Goal: Information Seeking & Learning: Learn about a topic

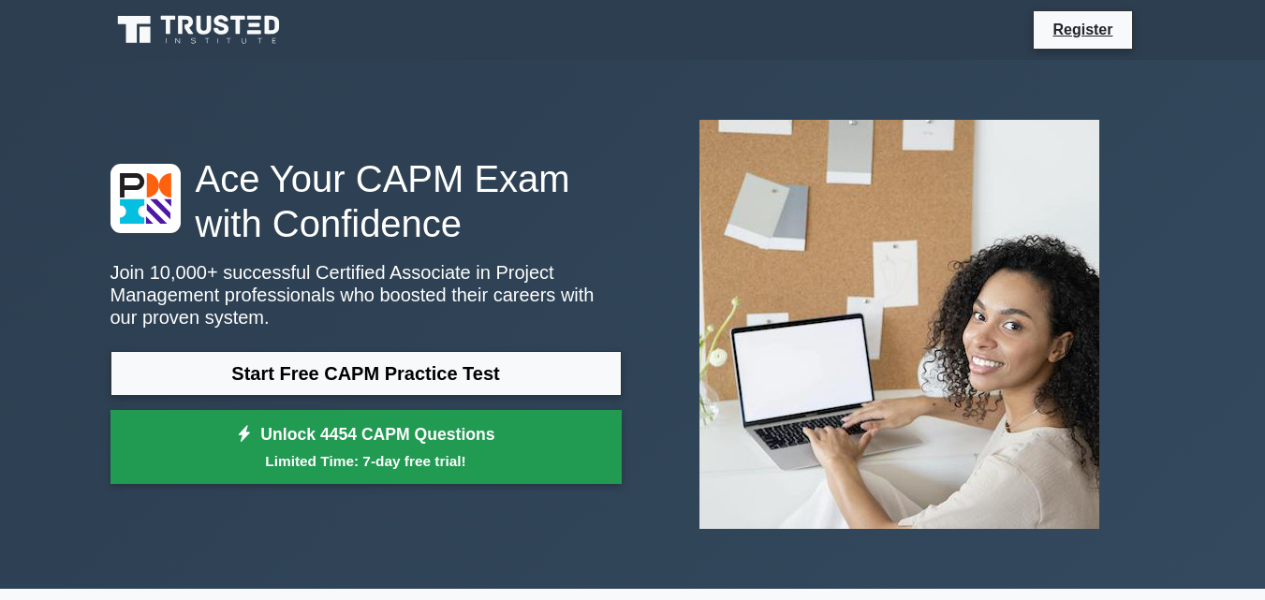
click at [475, 482] on link "Unlock 4454 CAPM Questions Limited Time: 7-day free trial!" at bounding box center [366, 447] width 511 height 75
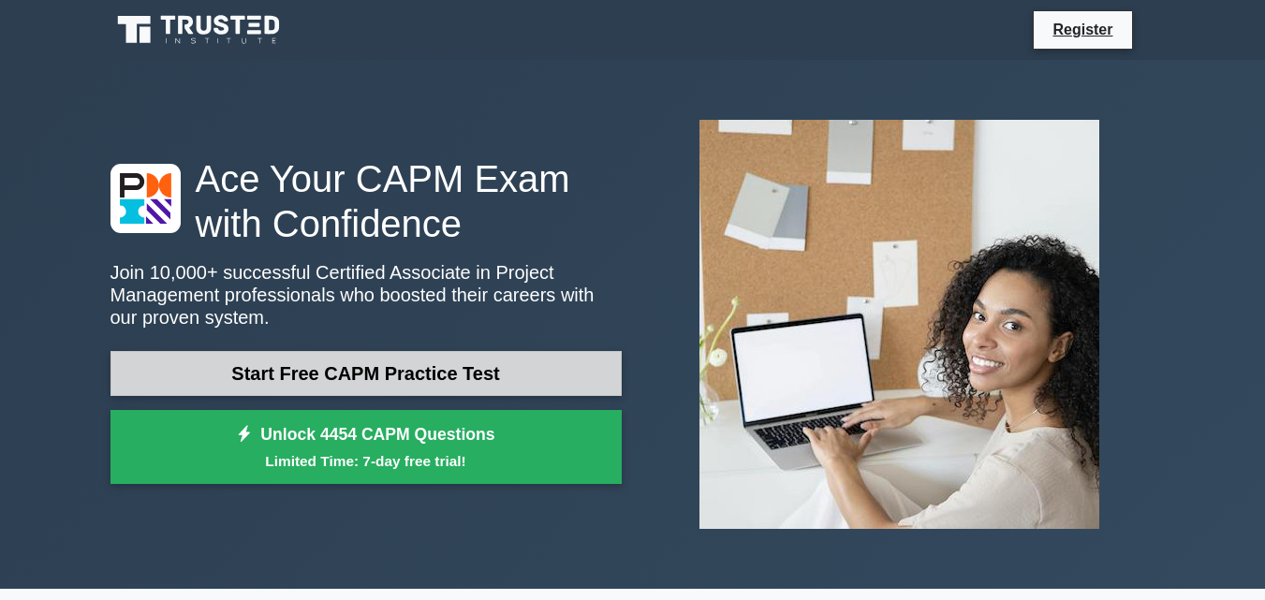
click at [442, 374] on link "Start Free CAPM Practice Test" at bounding box center [366, 373] width 511 height 45
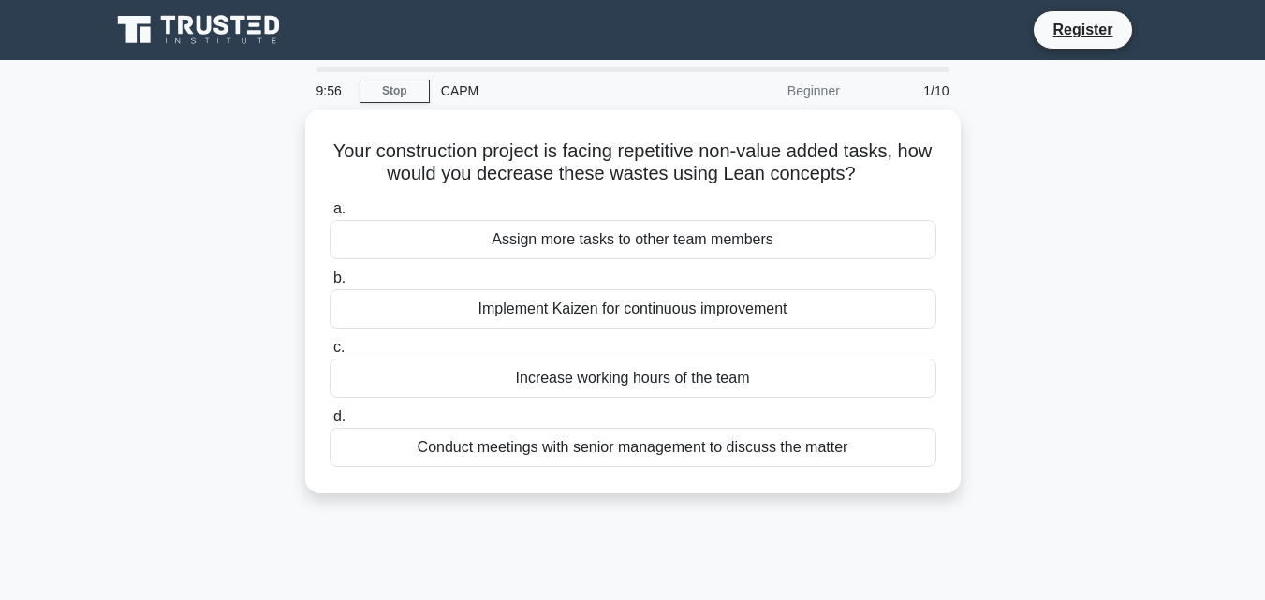
click at [471, 89] on div "CAPM" at bounding box center [559, 90] width 258 height 37
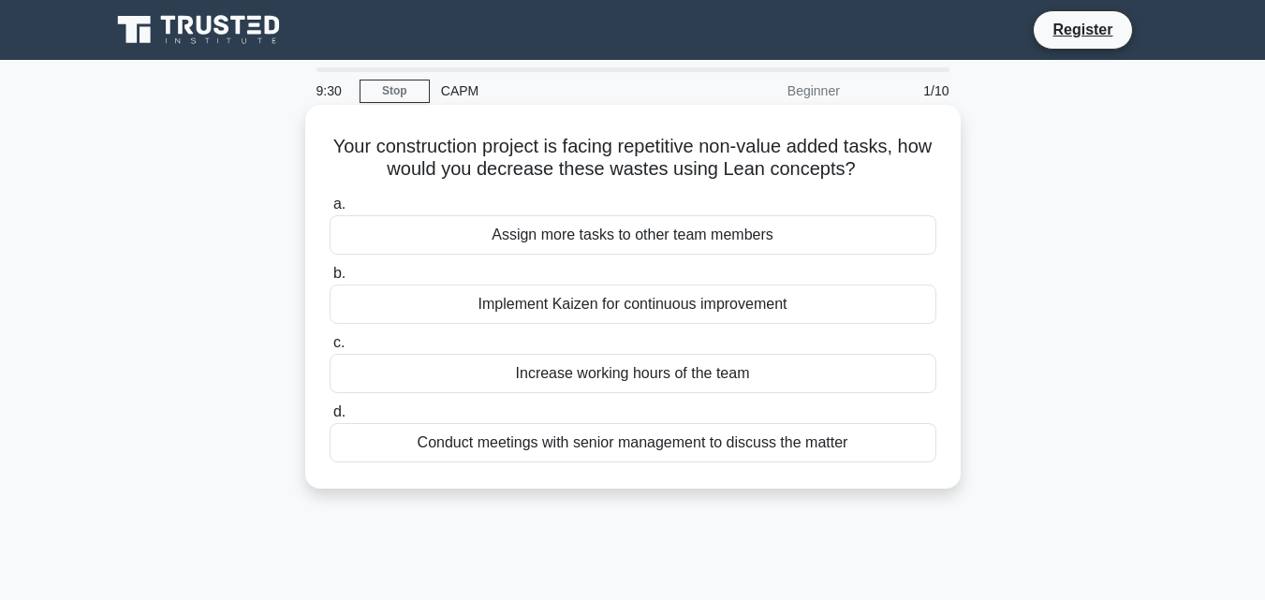
click at [570, 299] on div "Implement Kaizen for continuous improvement" at bounding box center [633, 304] width 607 height 39
click at [330, 280] on input "b. Implement Kaizen for continuous improvement" at bounding box center [330, 274] width 0 height 12
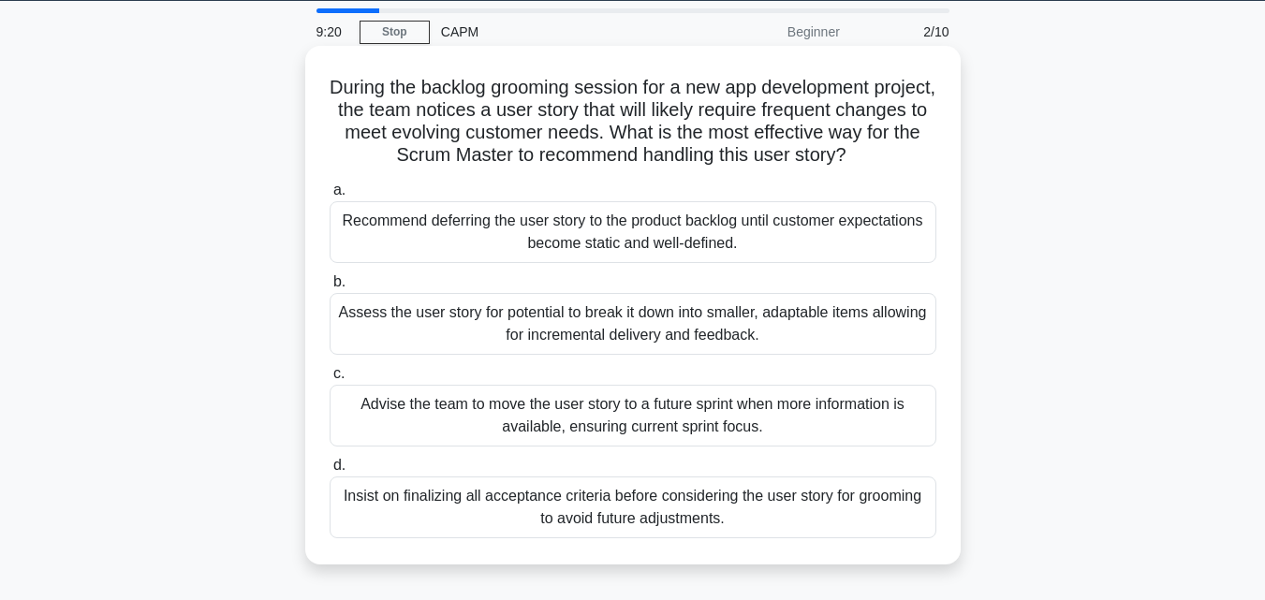
scroll to position [50, 0]
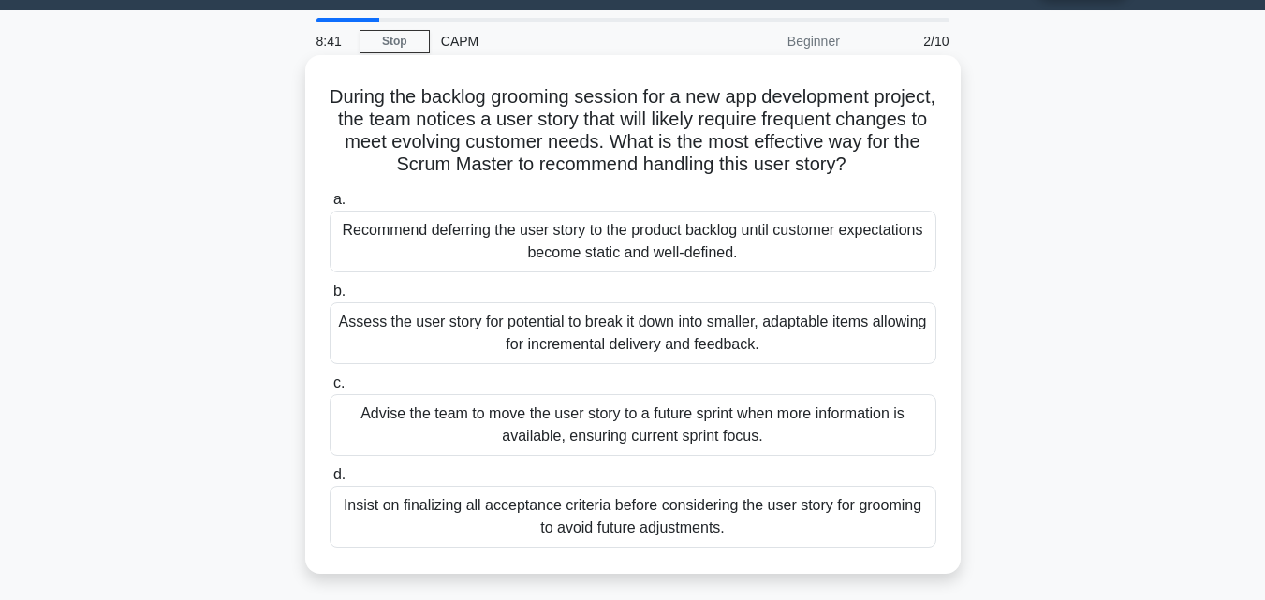
click at [608, 332] on div "Assess the user story for potential to break it down into smaller, adaptable it…" at bounding box center [633, 334] width 607 height 62
click at [330, 298] on input "b. Assess the user story for potential to break it down into smaller, adaptable…" at bounding box center [330, 292] width 0 height 12
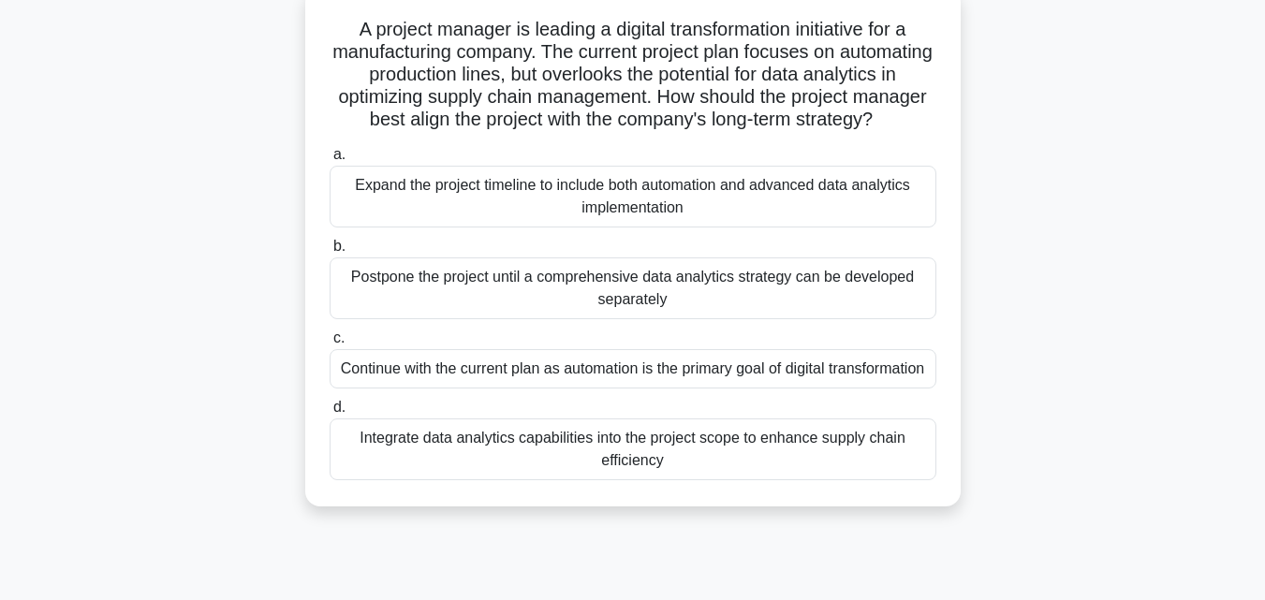
scroll to position [119, 0]
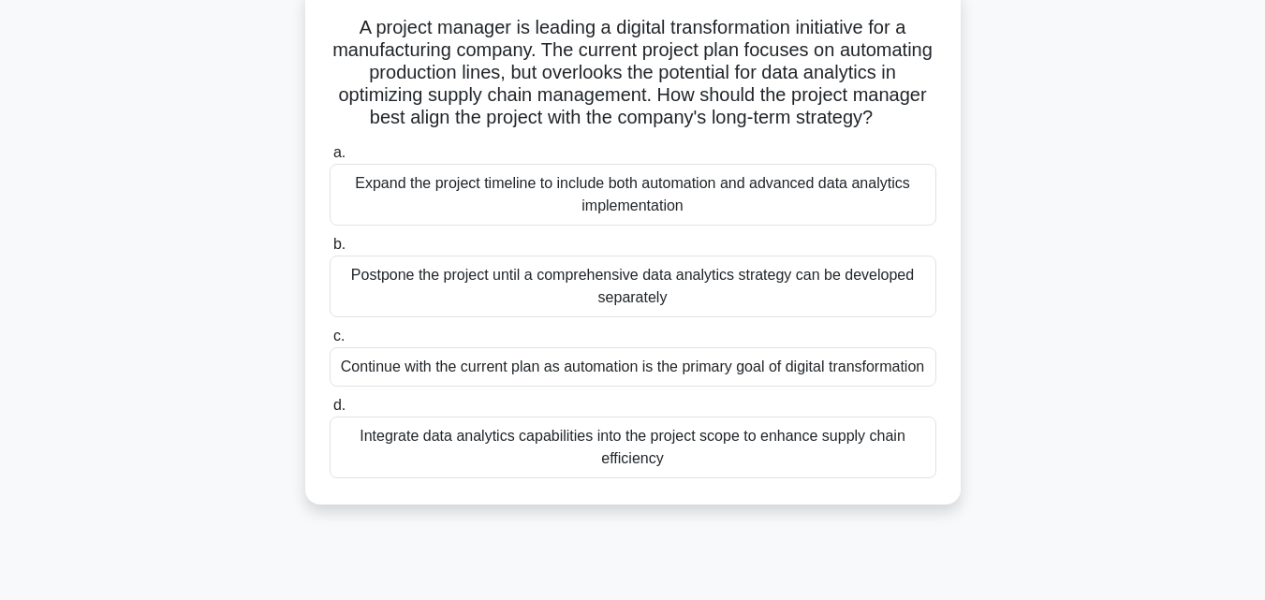
click at [653, 387] on div "Continue with the current plan as automation is the primary goal of digital tra…" at bounding box center [633, 366] width 607 height 39
click at [330, 343] on input "c. Continue with the current plan as automation is the primary goal of digital …" at bounding box center [330, 337] width 0 height 12
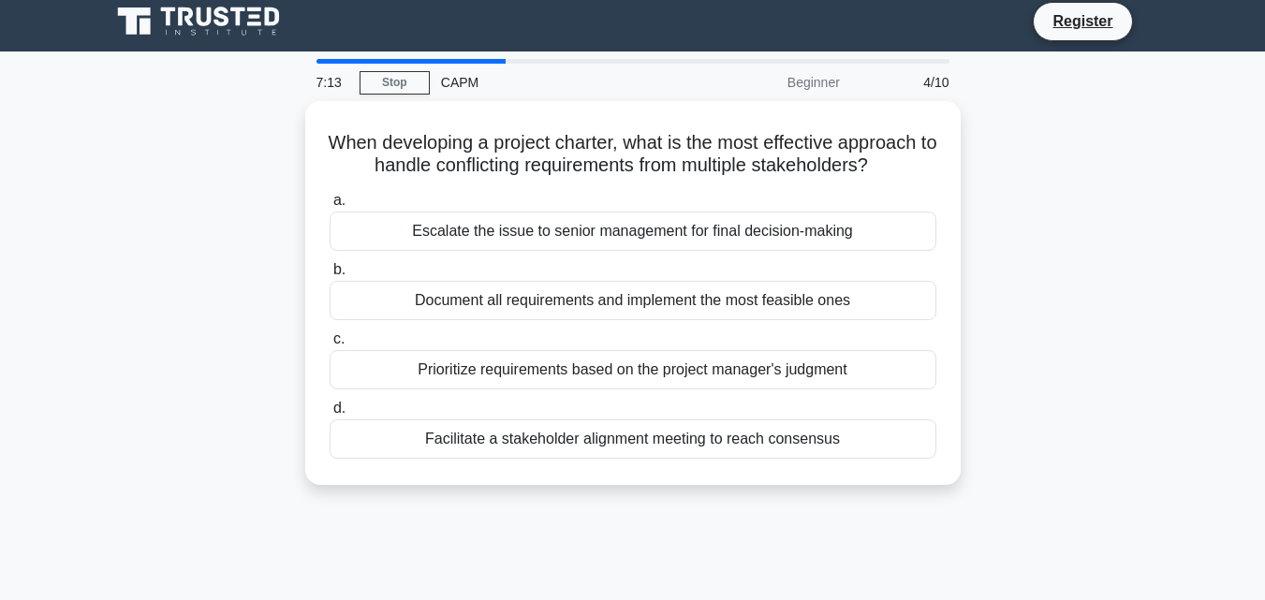
scroll to position [0, 0]
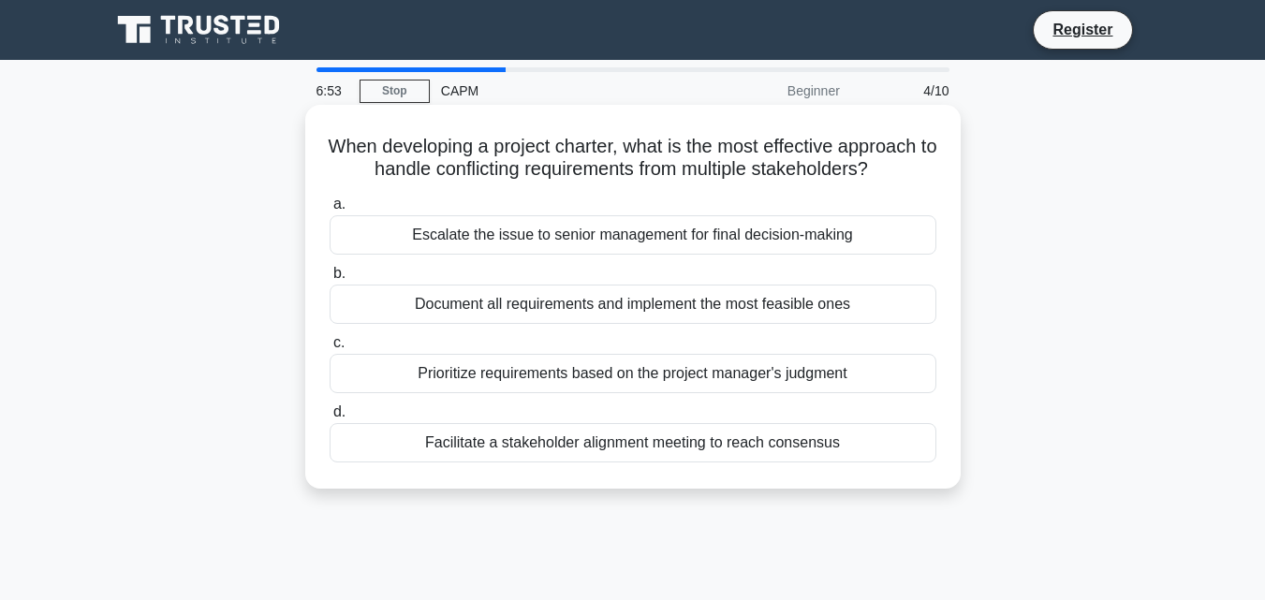
click at [667, 301] on div "Document all requirements and implement the most feasible ones" at bounding box center [633, 304] width 607 height 39
click at [330, 280] on input "b. Document all requirements and implement the most feasible ones" at bounding box center [330, 274] width 0 height 12
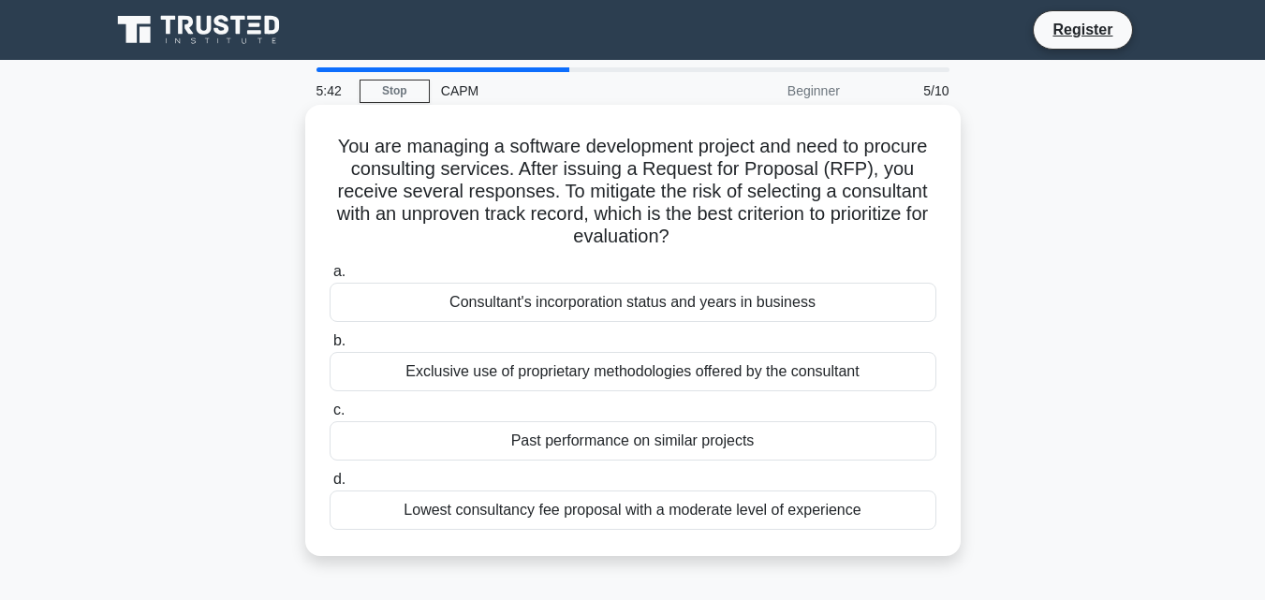
click at [645, 437] on div "Past performance on similar projects" at bounding box center [633, 440] width 607 height 39
click at [330, 417] on input "c. Past performance on similar projects" at bounding box center [330, 411] width 0 height 12
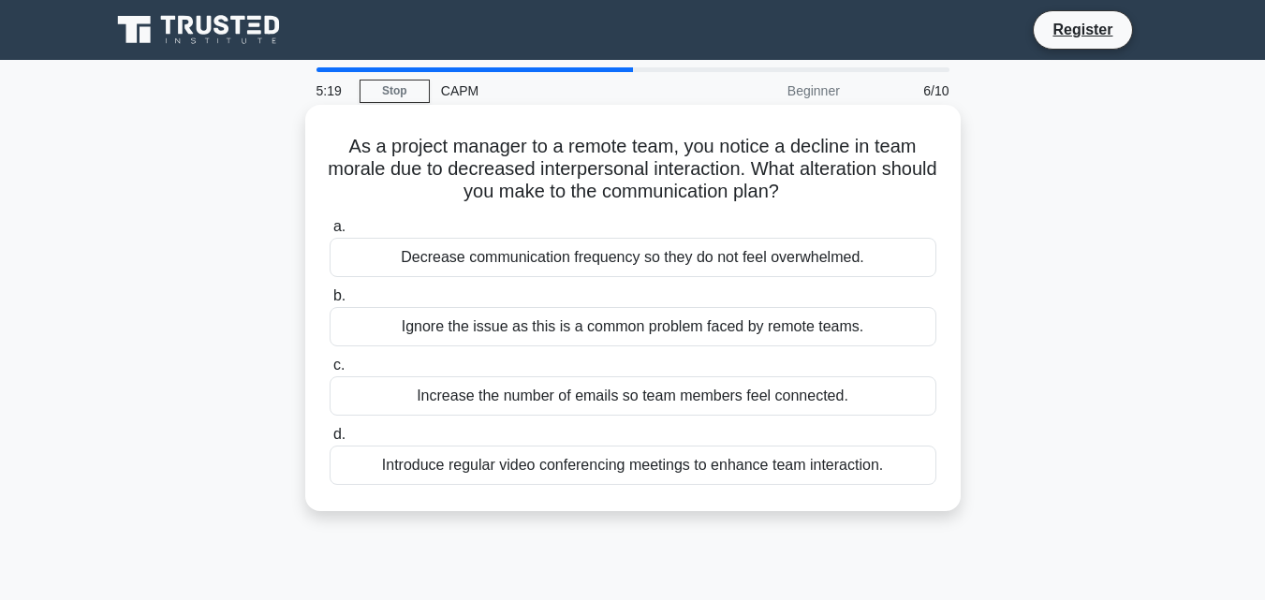
click at [649, 469] on div "Introduce regular video conferencing meetings to enhance team interaction." at bounding box center [633, 465] width 607 height 39
click at [330, 441] on input "d. Introduce regular video conferencing meetings to enhance team interaction." at bounding box center [330, 435] width 0 height 12
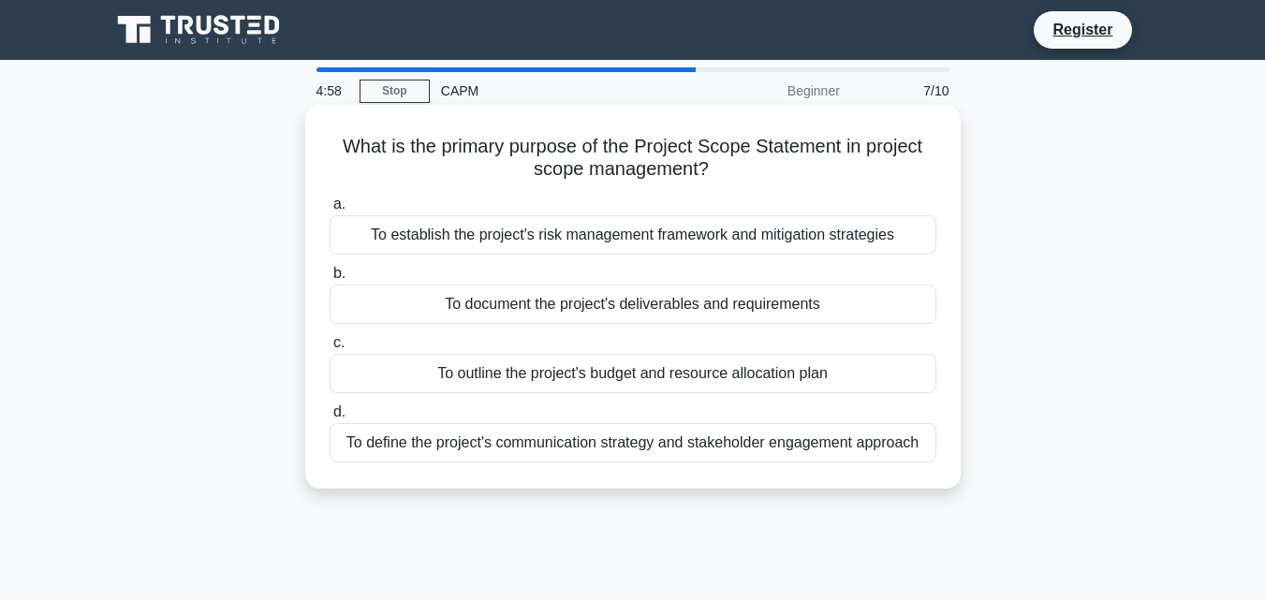
scroll to position [8, 0]
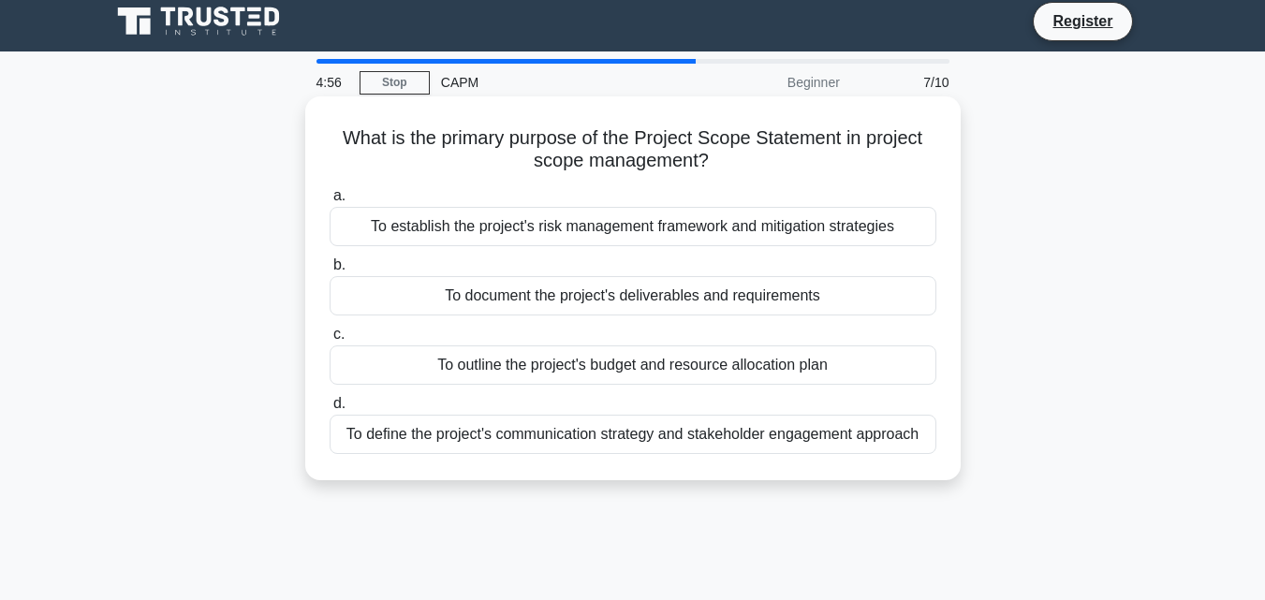
click at [662, 288] on div "To document the project's deliverables and requirements" at bounding box center [633, 295] width 607 height 39
click at [330, 272] on input "b. To document the project's deliverables and requirements" at bounding box center [330, 265] width 0 height 12
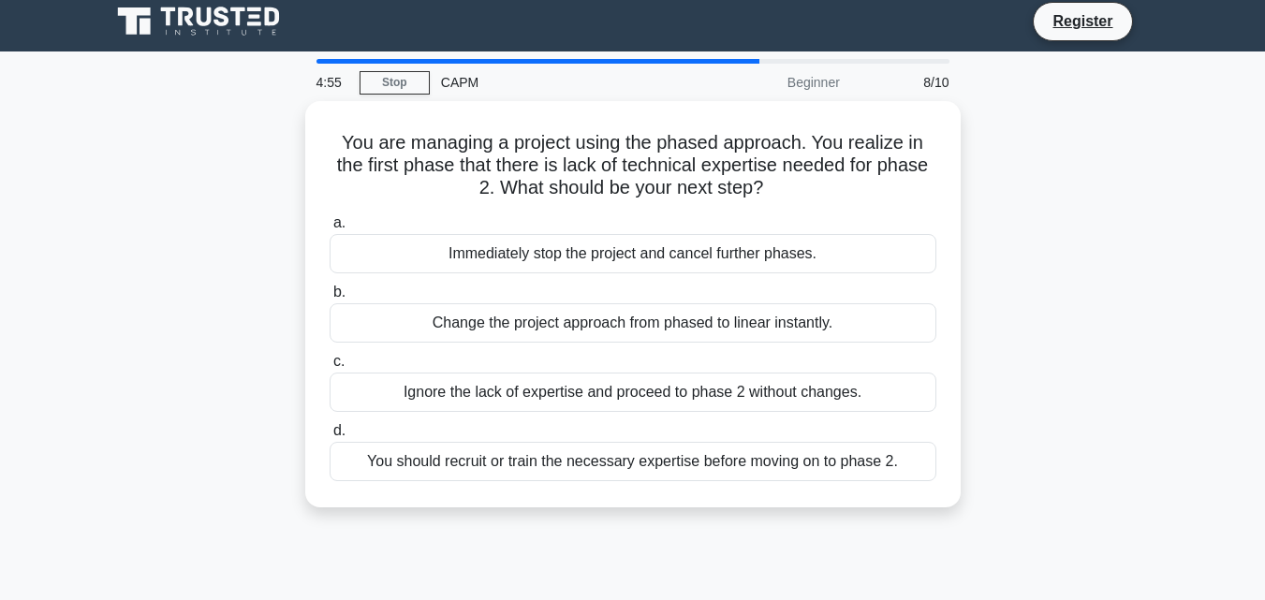
scroll to position [0, 0]
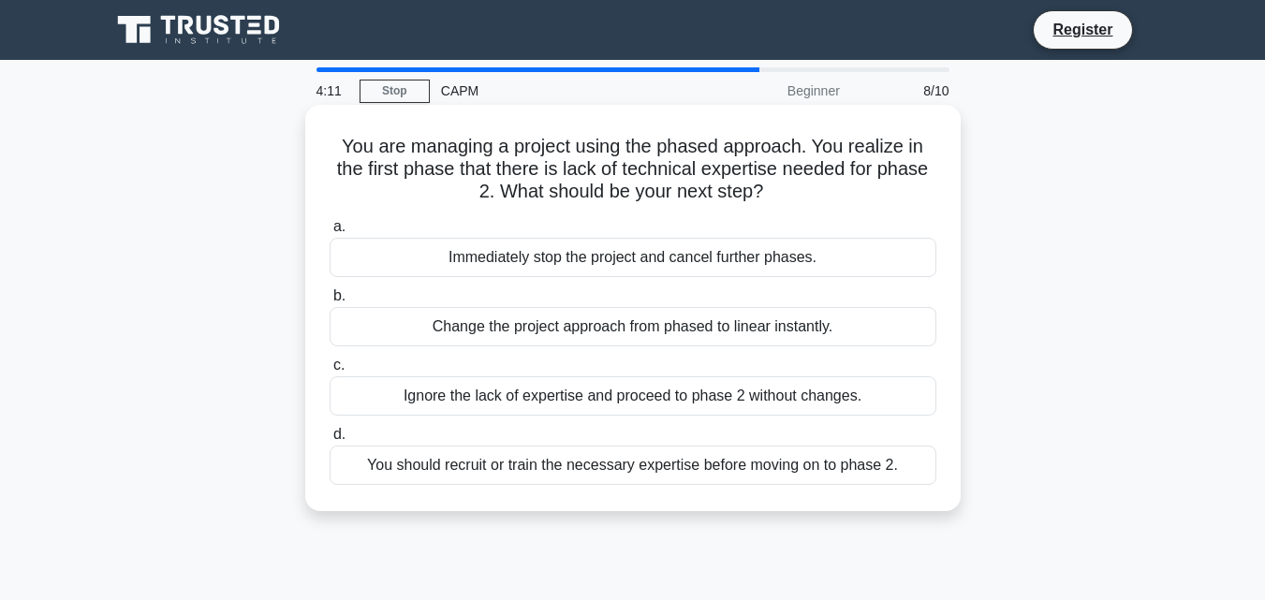
click at [652, 468] on div "You should recruit or train the necessary expertise before moving on to phase 2." at bounding box center [633, 465] width 607 height 39
click at [330, 441] on input "d. You should recruit or train the necessary expertise before moving on to phas…" at bounding box center [330, 435] width 0 height 12
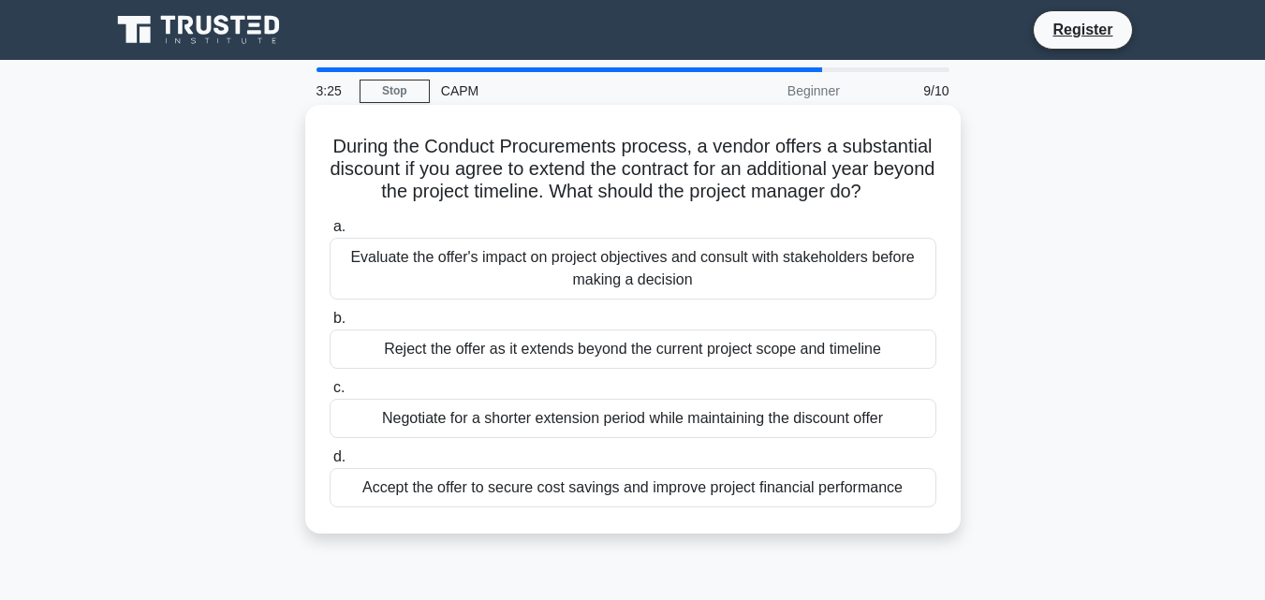
click at [571, 256] on div "Evaluate the offer's impact on project objectives and consult with stakeholders…" at bounding box center [633, 269] width 607 height 62
click at [330, 233] on input "a. Evaluate the offer's impact on project objectives and consult with stakehold…" at bounding box center [330, 227] width 0 height 12
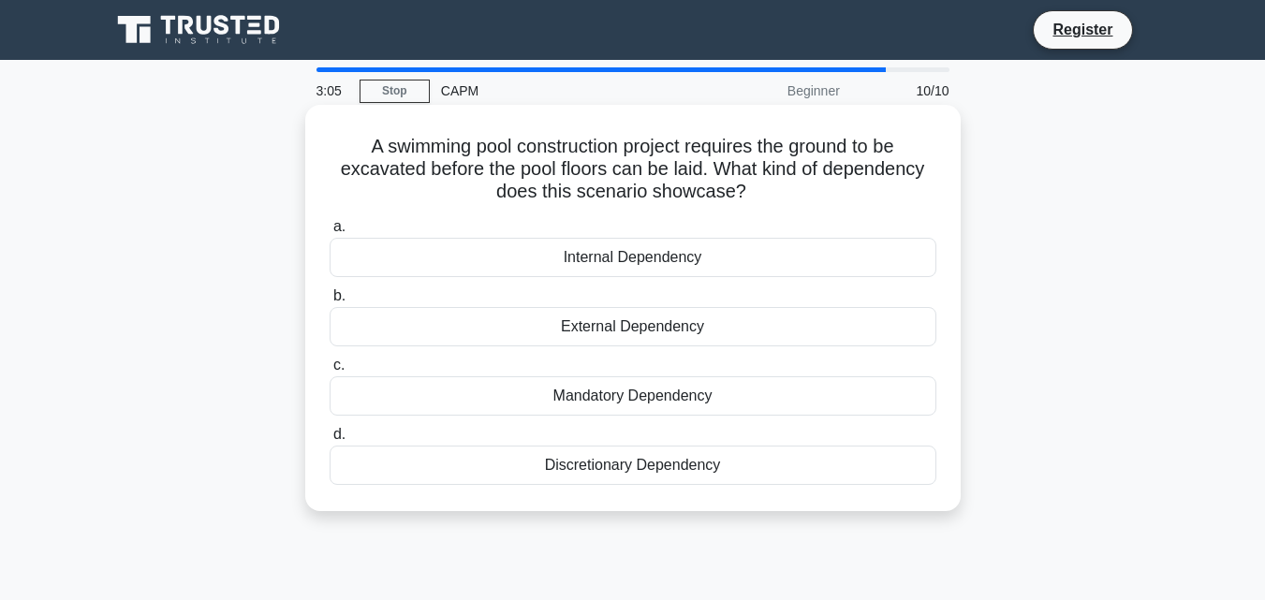
click at [600, 406] on div "Mandatory Dependency" at bounding box center [633, 396] width 607 height 39
click at [330, 372] on input "c. Mandatory Dependency" at bounding box center [330, 366] width 0 height 12
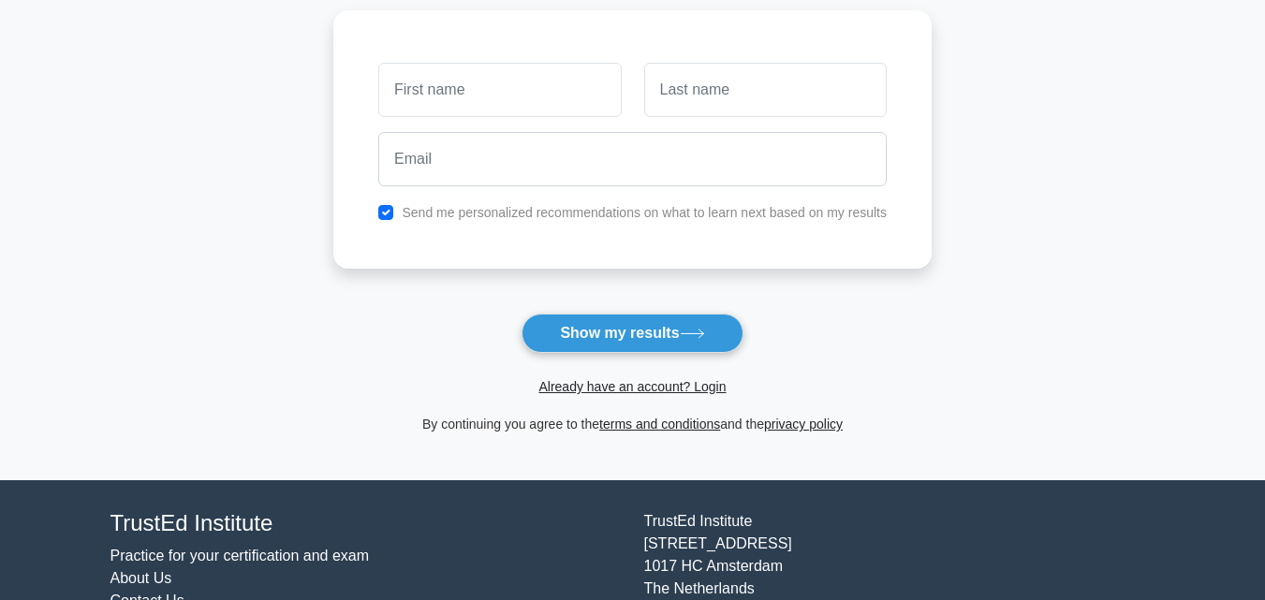
scroll to position [252, 0]
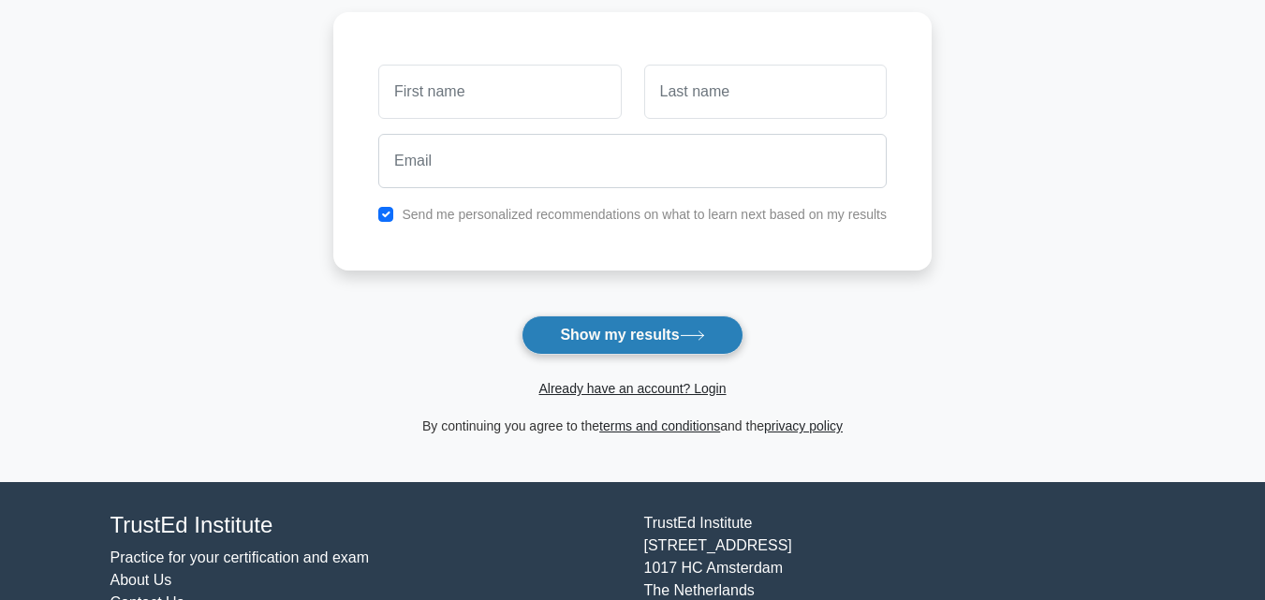
click at [604, 341] on button "Show my results" at bounding box center [632, 335] width 221 height 39
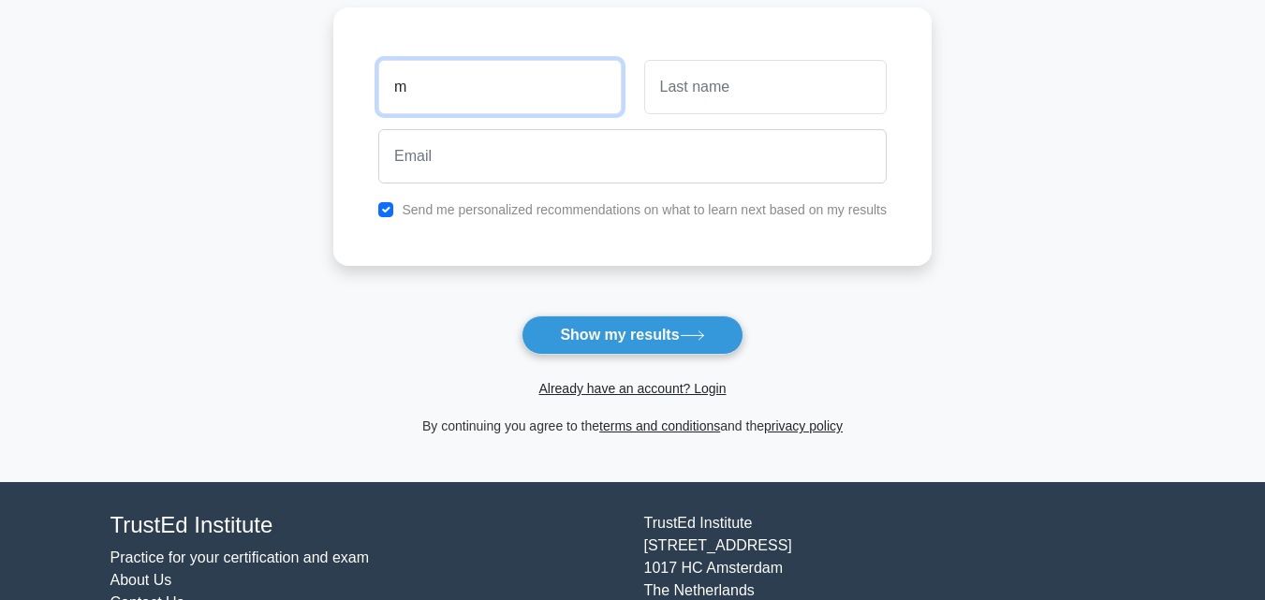
type input "Mayor"
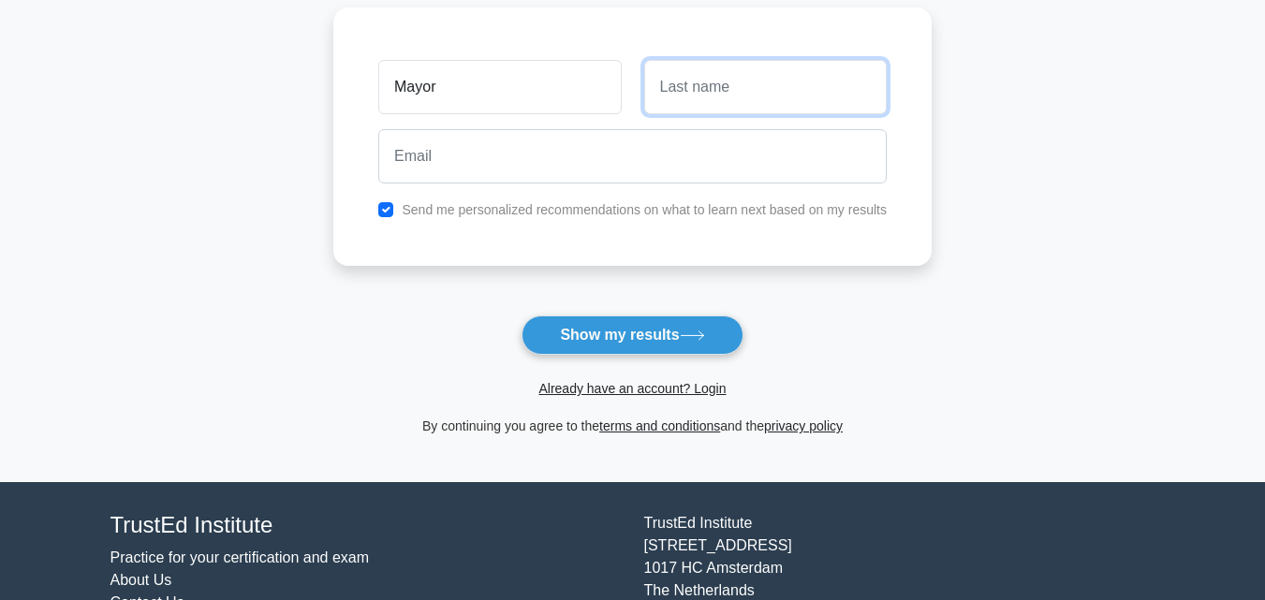
click at [669, 110] on input "text" at bounding box center [765, 87] width 243 height 54
type input "Sly"
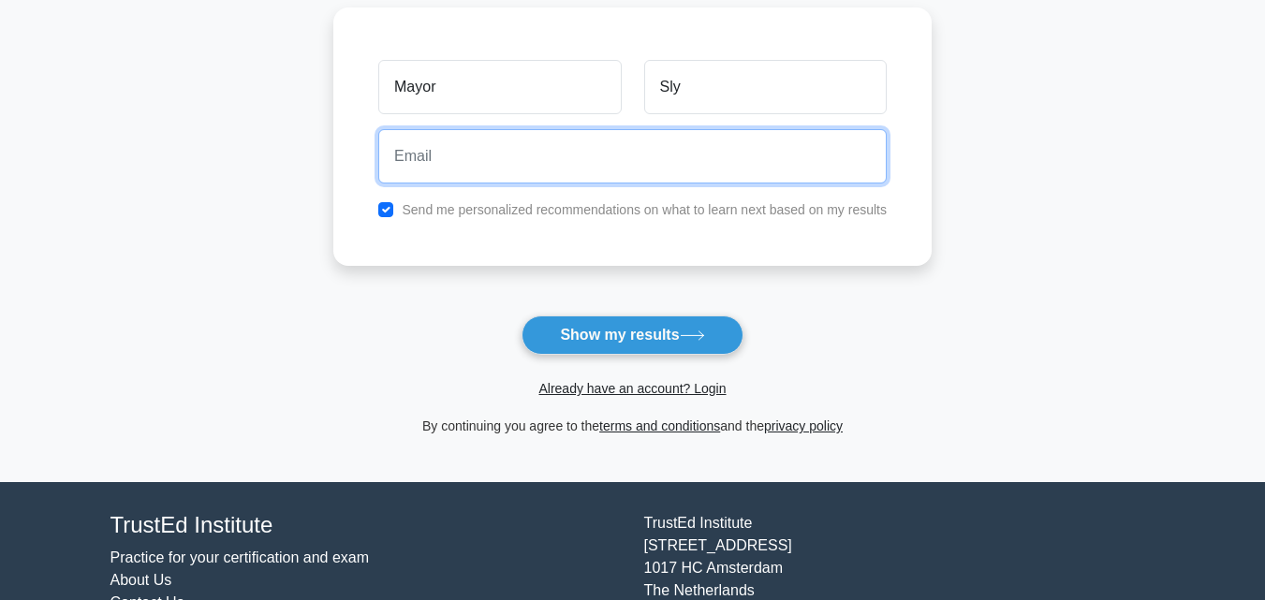
click at [779, 169] on input "email" at bounding box center [632, 156] width 509 height 54
click at [570, 166] on input "email" at bounding box center [632, 156] width 509 height 54
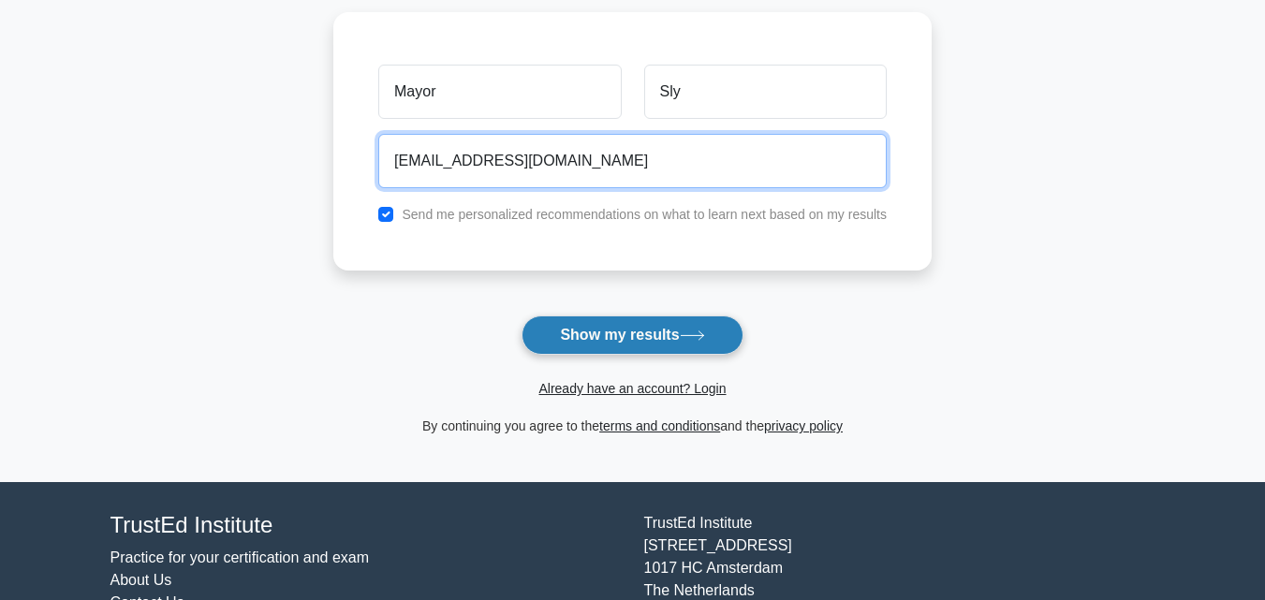
type input "[EMAIL_ADDRESS][DOMAIN_NAME]"
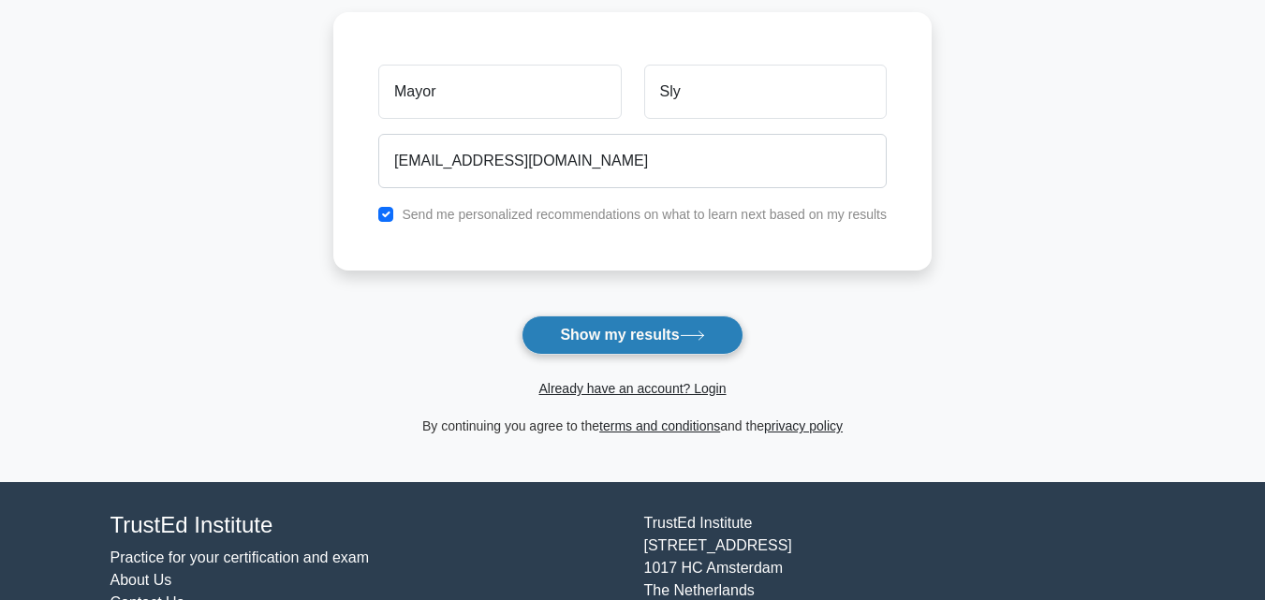
click at [566, 338] on button "Show my results" at bounding box center [632, 335] width 221 height 39
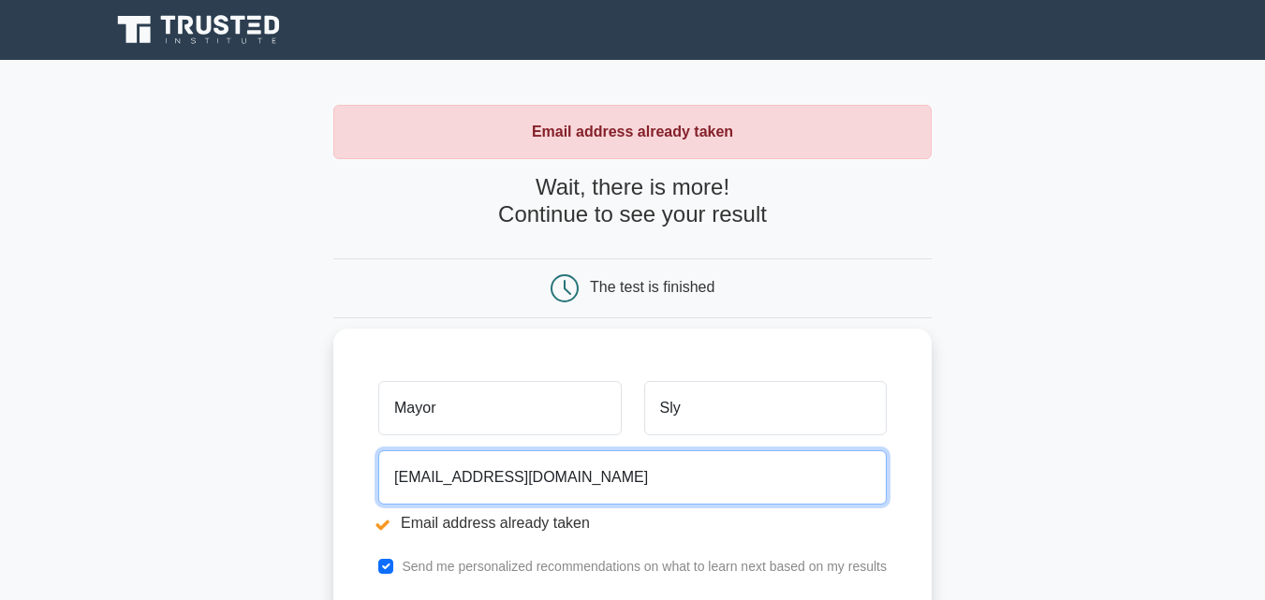
click at [578, 479] on input "[EMAIL_ADDRESS][DOMAIN_NAME]" at bounding box center [632, 477] width 509 height 54
type input "m"
type input "a"
type input "h"
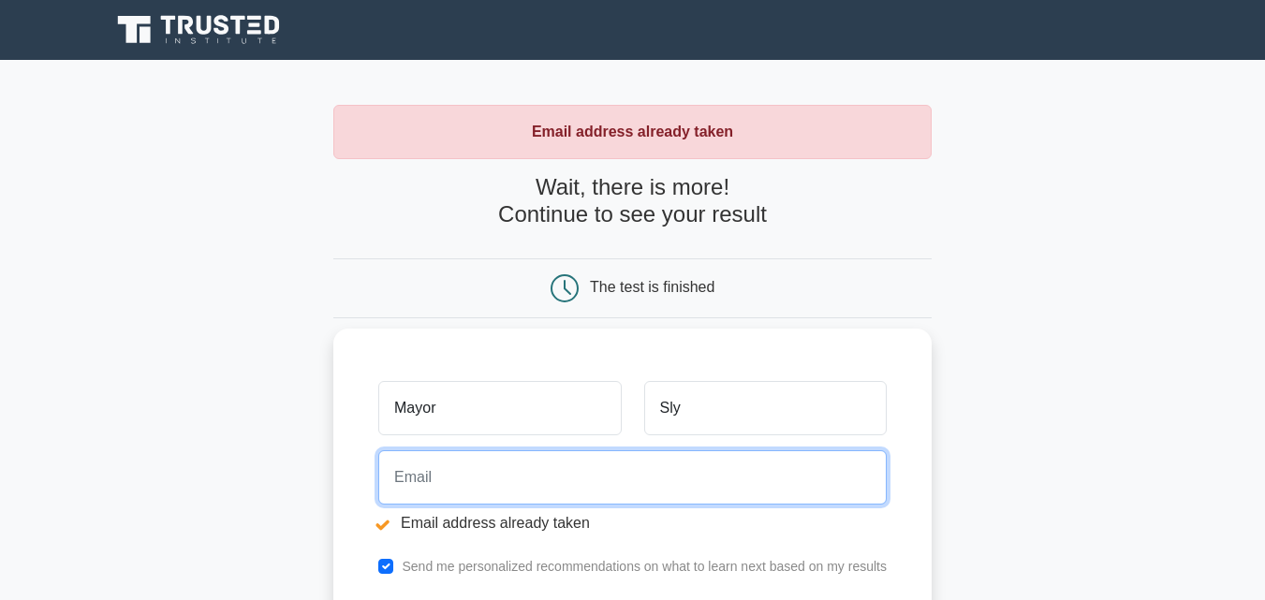
paste input "[EMAIL_ADDRESS][DOMAIN_NAME]"
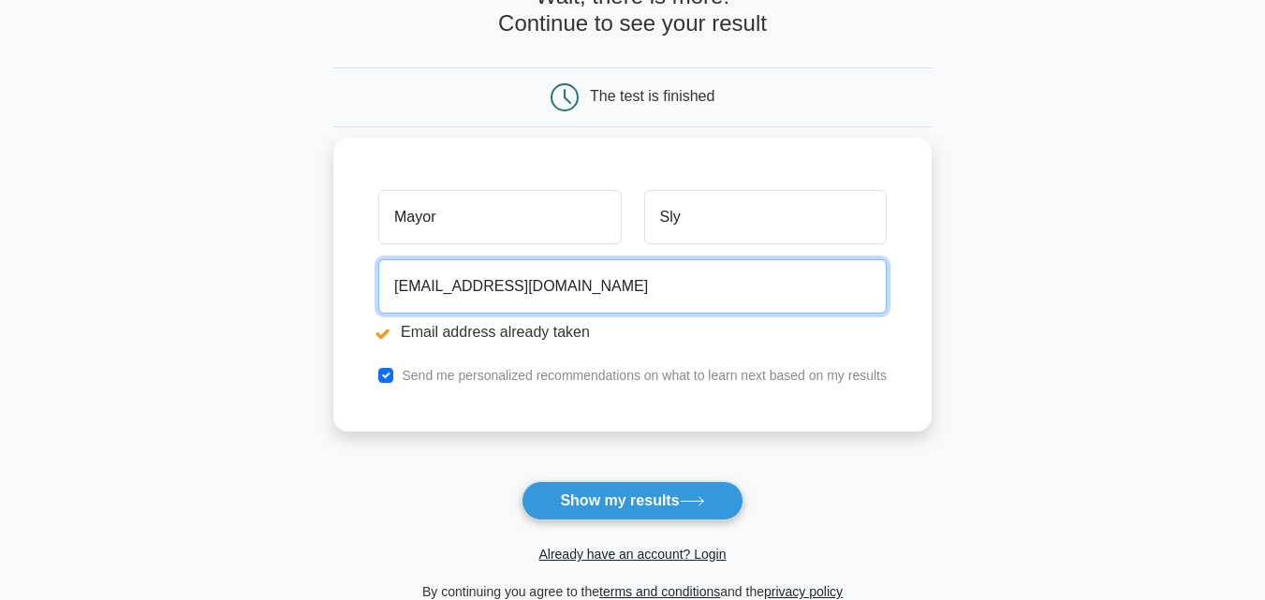
scroll to position [192, 0]
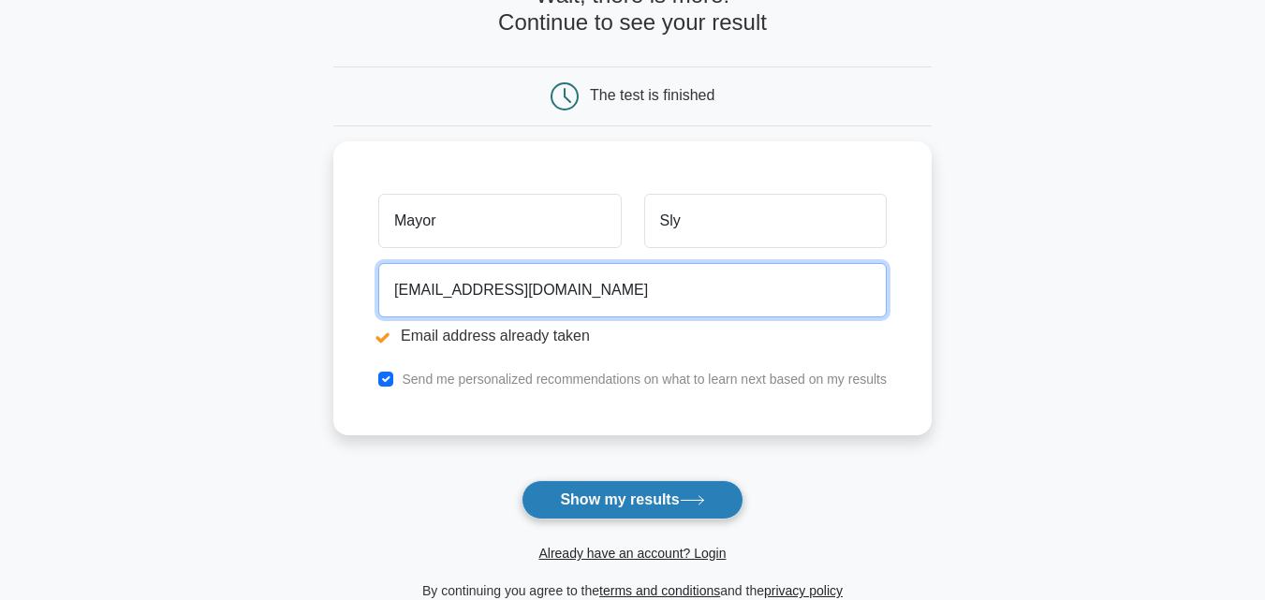
type input "[EMAIL_ADDRESS][DOMAIN_NAME]"
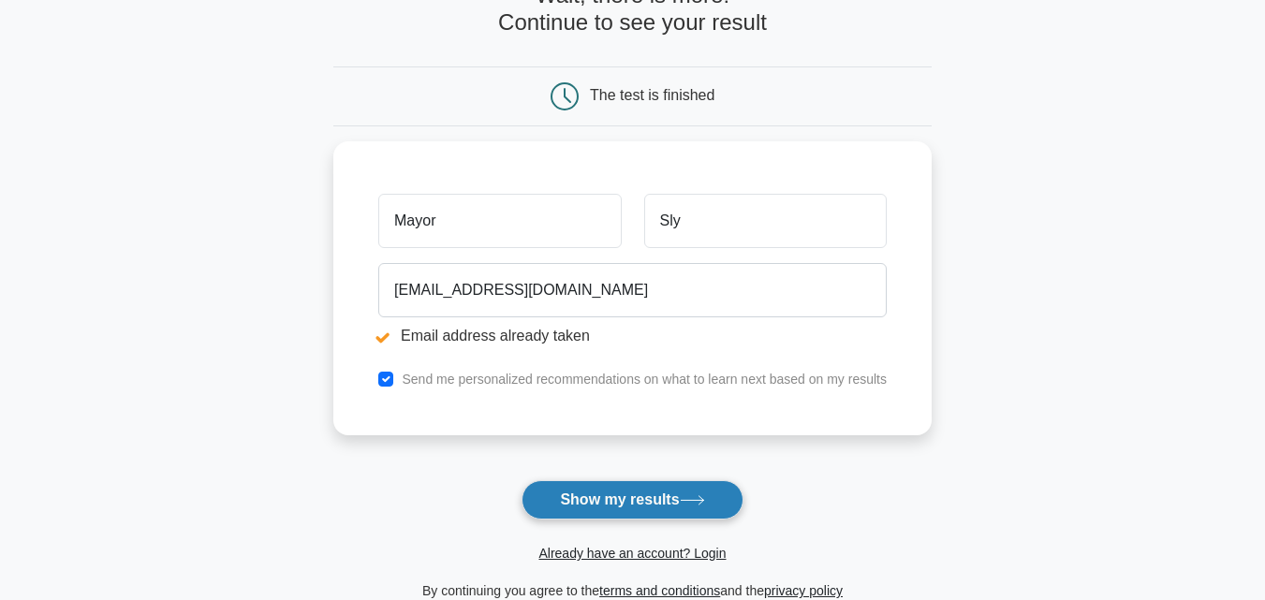
click at [569, 493] on button "Show my results" at bounding box center [632, 499] width 221 height 39
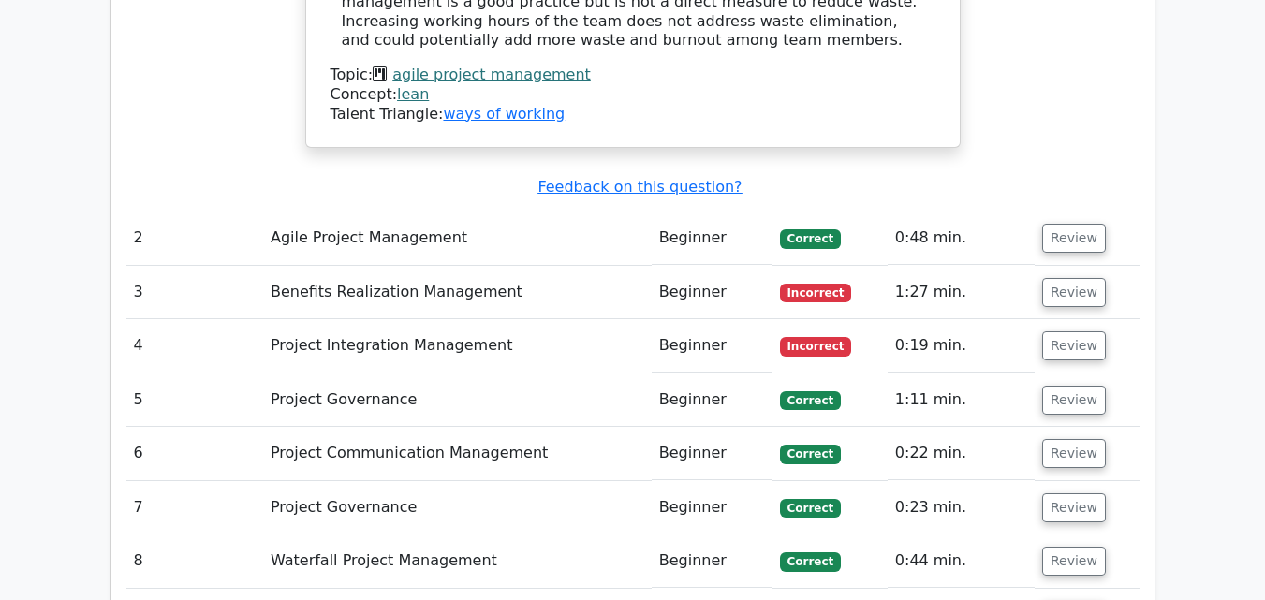
scroll to position [2338, 0]
click at [405, 265] on td "Benefits Realization Management" at bounding box center [457, 291] width 389 height 53
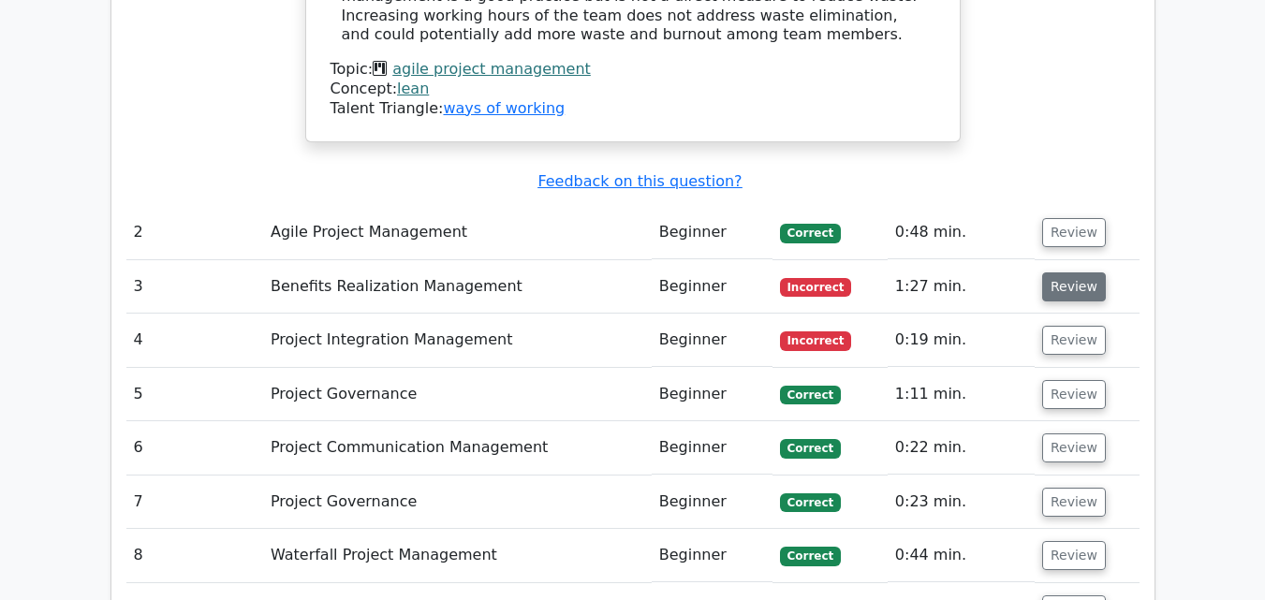
click at [1078, 273] on button "Review" at bounding box center [1074, 287] width 64 height 29
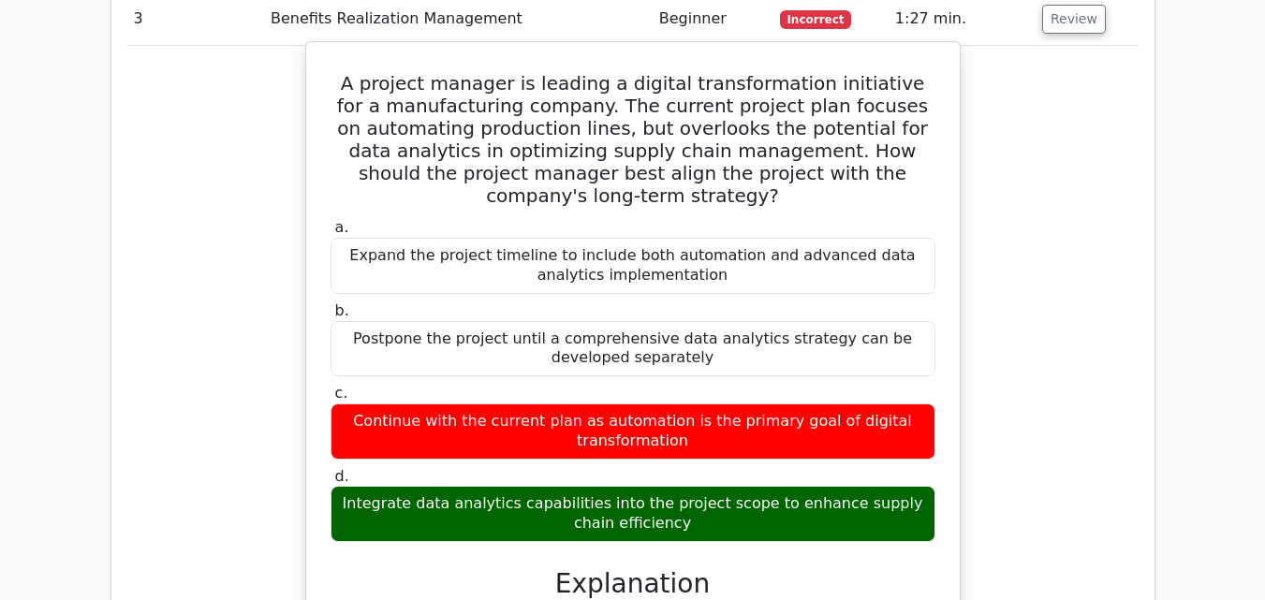
scroll to position [2624, 0]
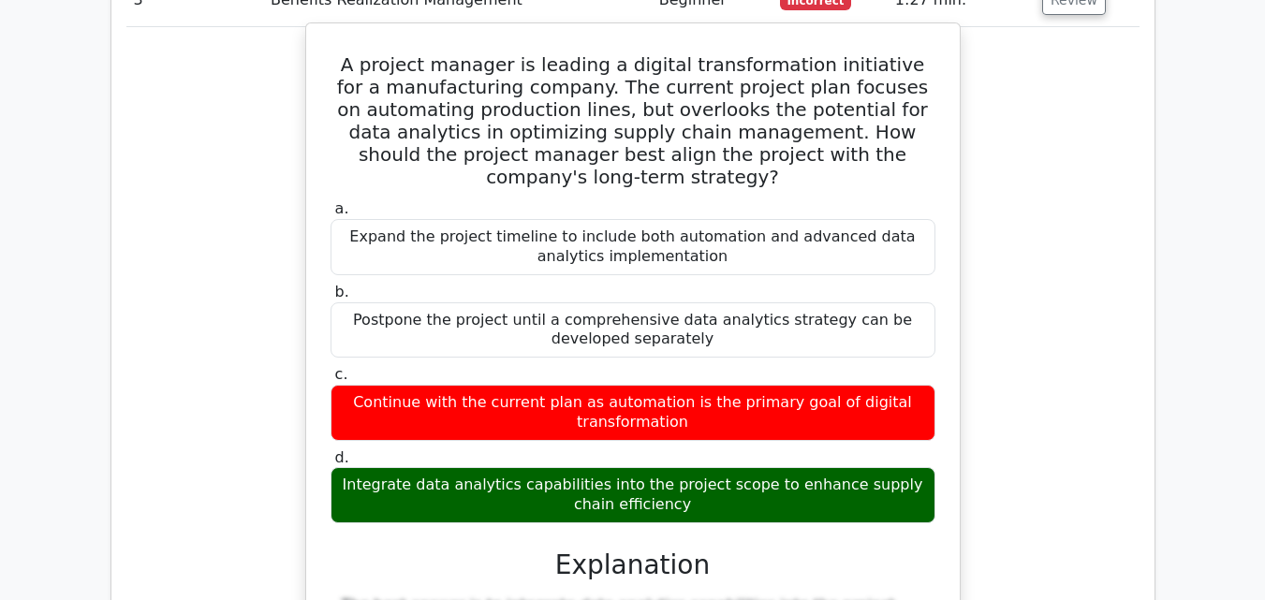
click at [744, 449] on label "d. Integrate data analytics capabilities into the project scope to enhance supp…" at bounding box center [633, 486] width 605 height 75
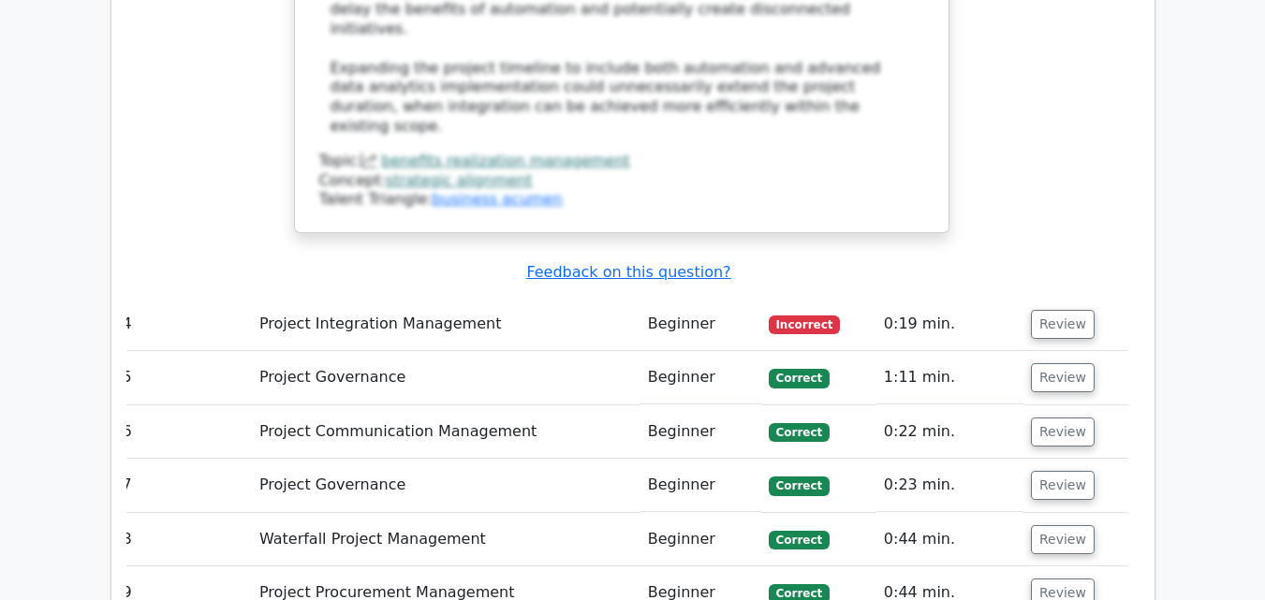
scroll to position [3733, 0]
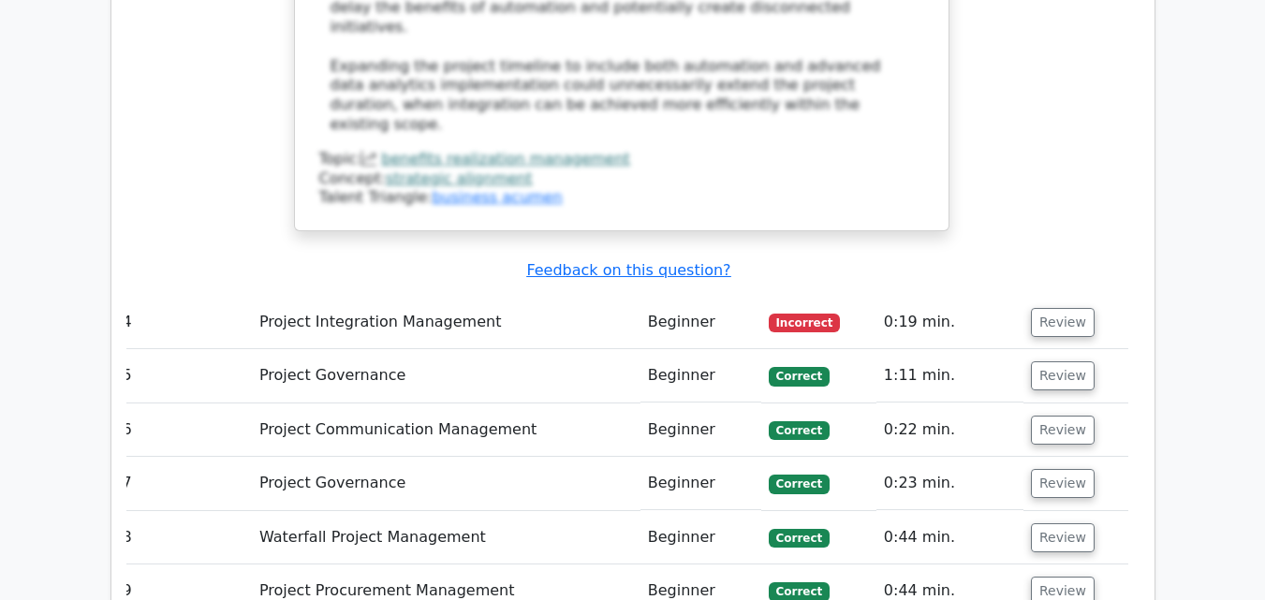
click at [1041, 416] on button "Review" at bounding box center [1063, 430] width 64 height 29
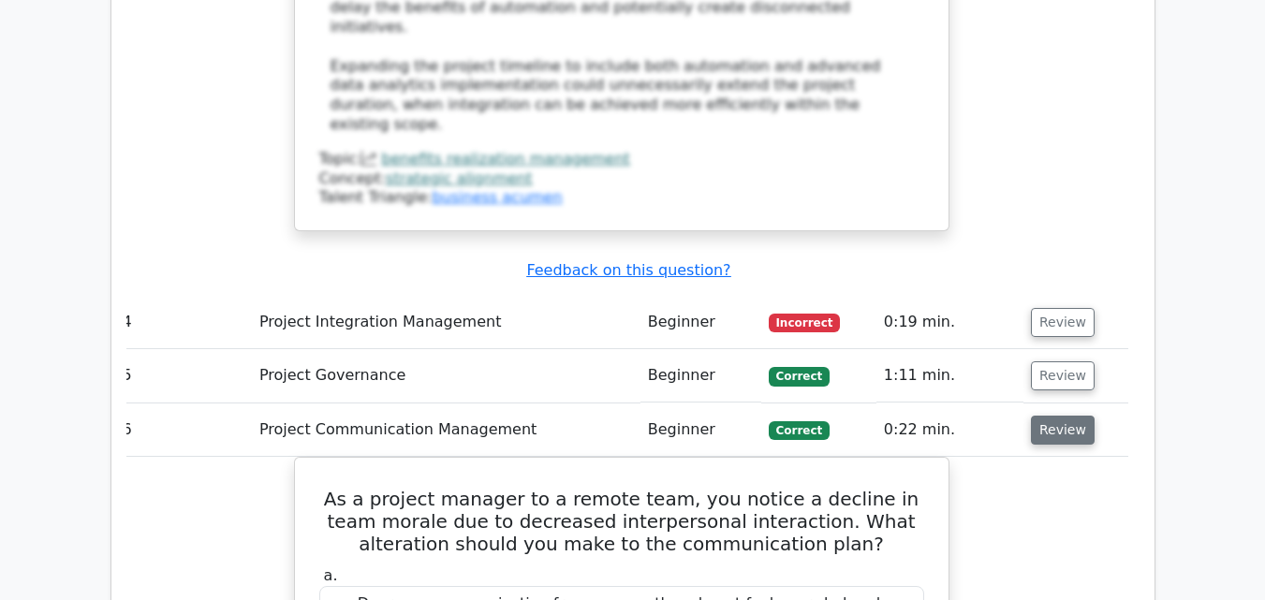
click at [1041, 416] on button "Review" at bounding box center [1063, 430] width 64 height 29
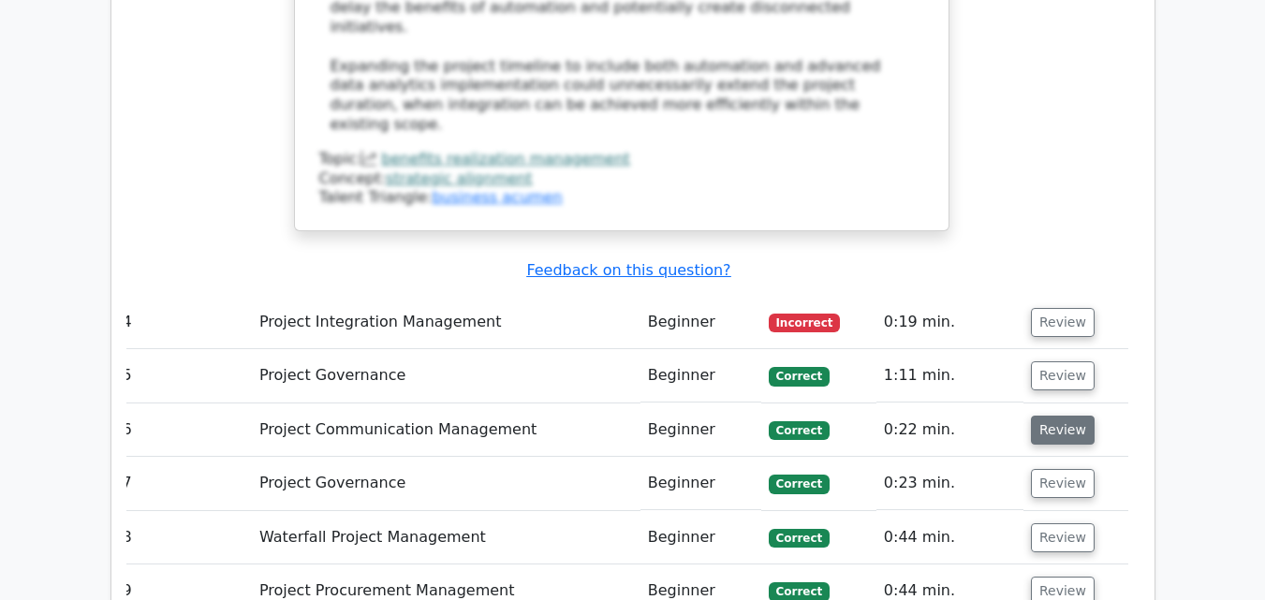
click at [1041, 416] on button "Review" at bounding box center [1063, 430] width 64 height 29
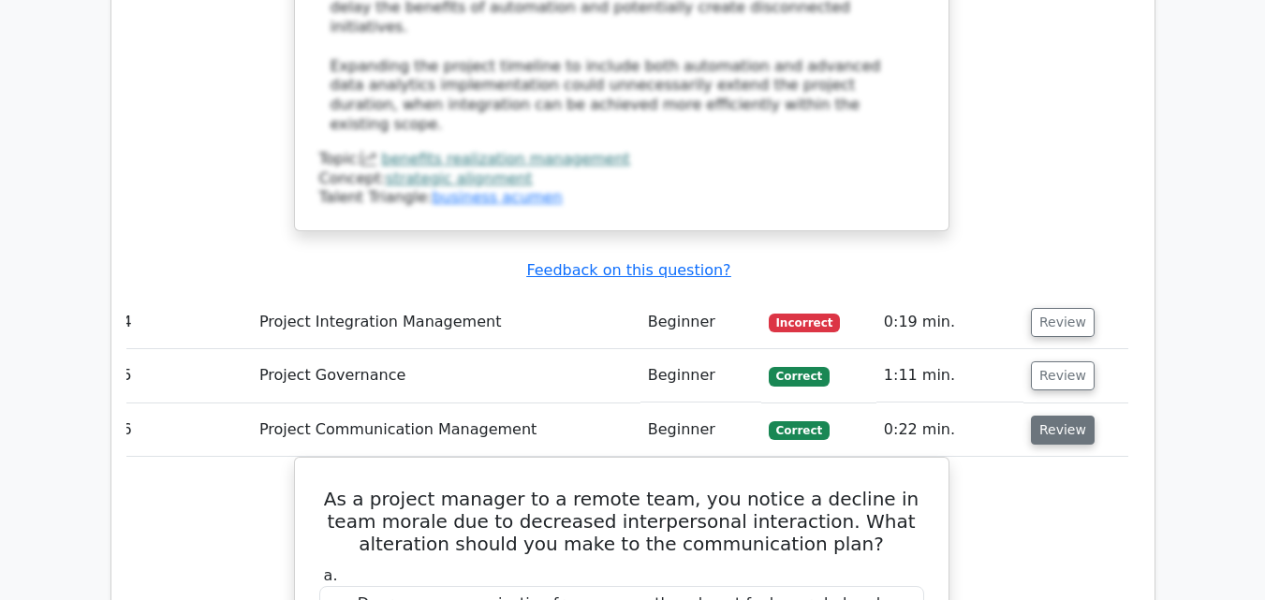
click at [1041, 416] on button "Review" at bounding box center [1063, 430] width 64 height 29
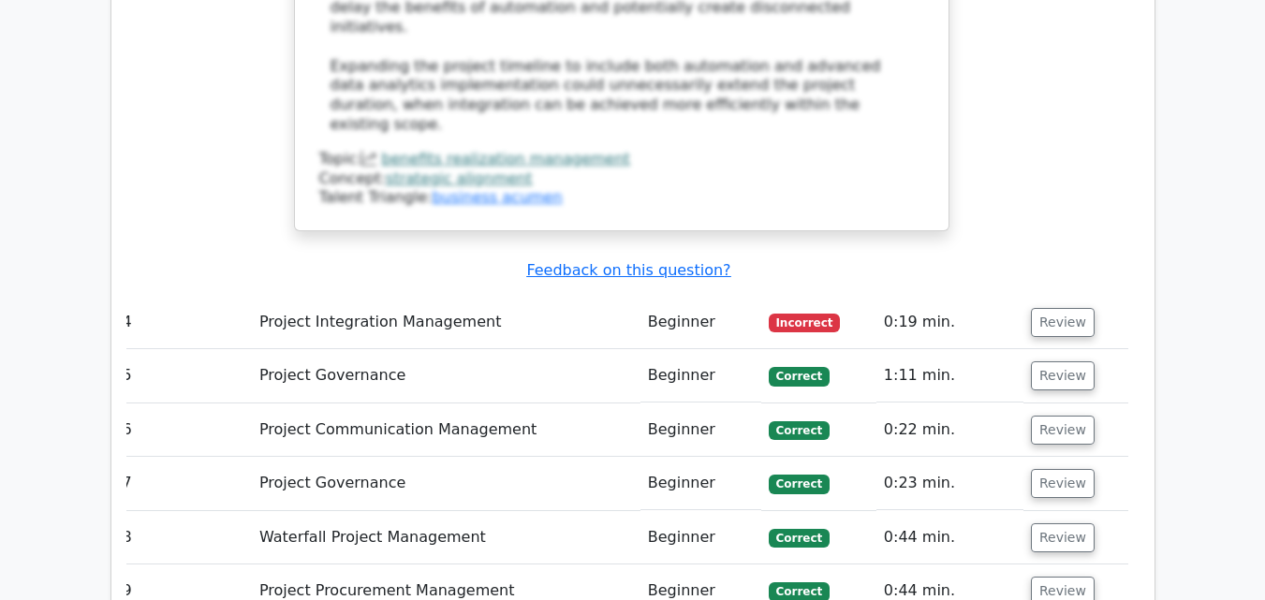
click at [1064, 308] on button "Review" at bounding box center [1063, 322] width 64 height 29
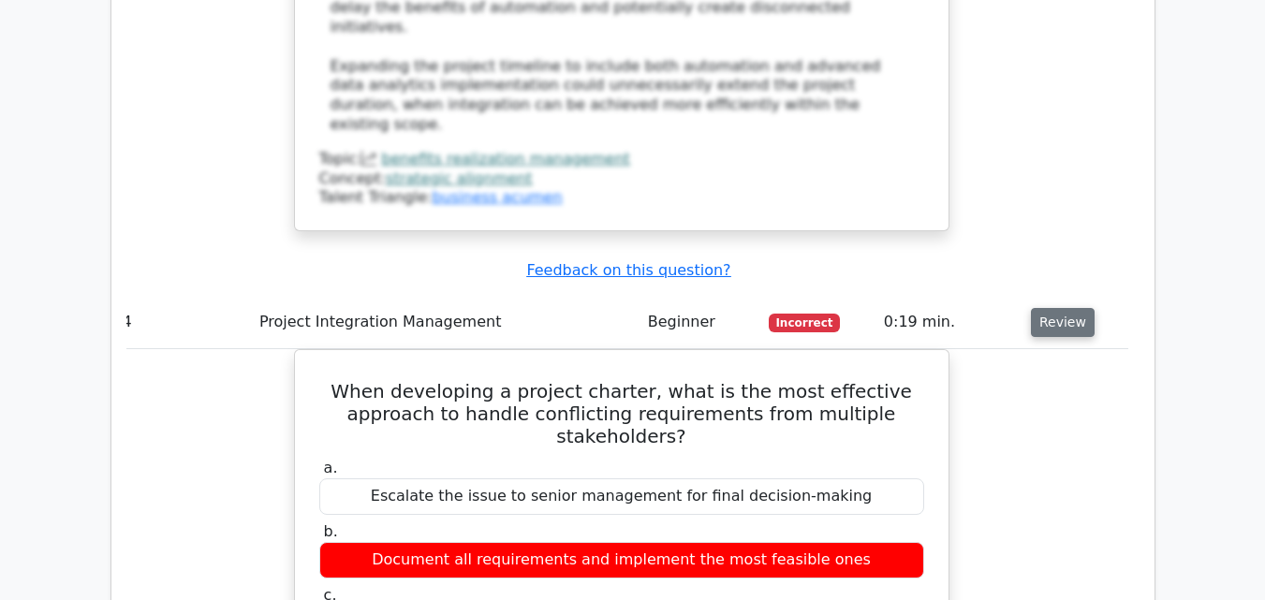
click at [1064, 308] on button "Review" at bounding box center [1063, 322] width 64 height 29
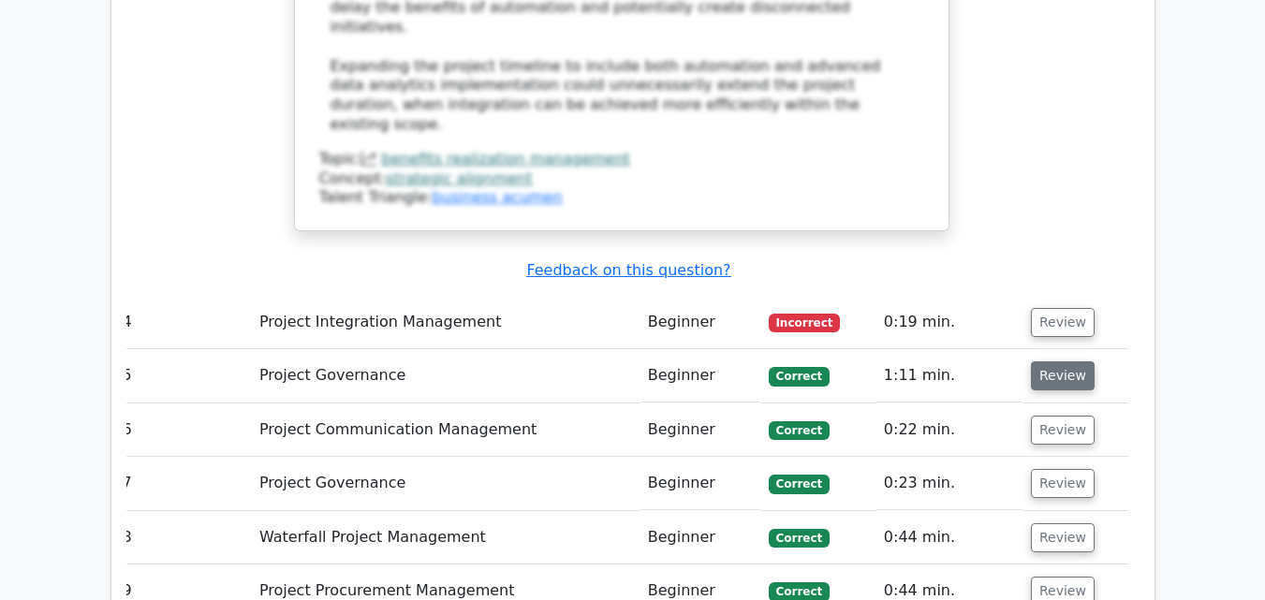
click at [1057, 362] on button "Review" at bounding box center [1063, 376] width 64 height 29
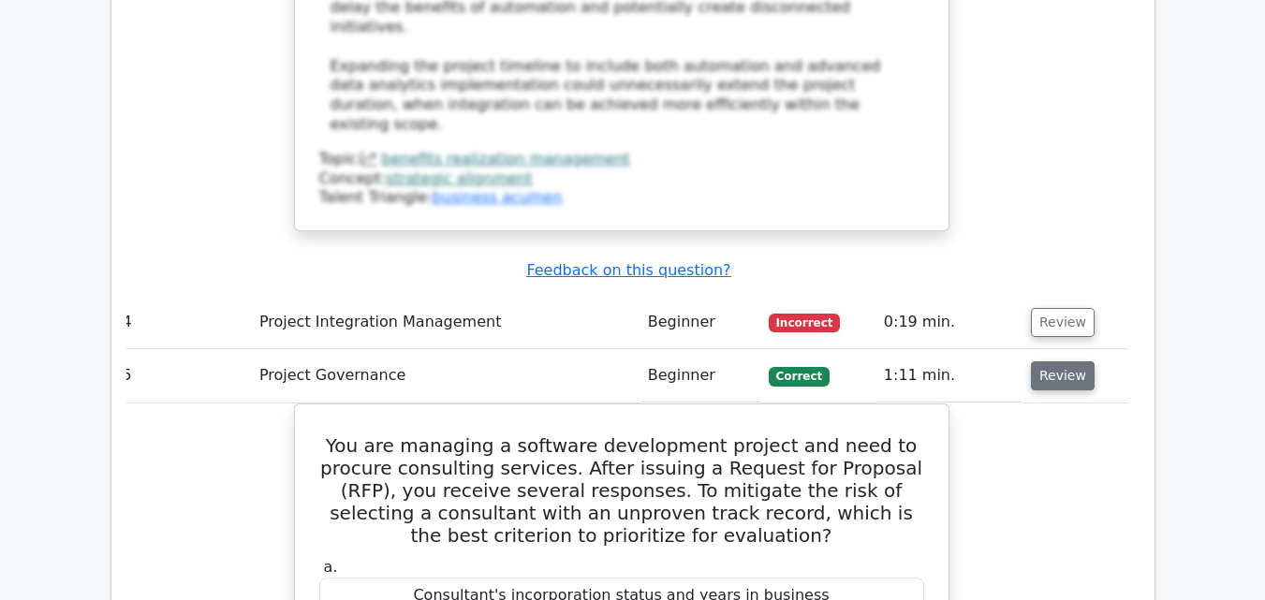
click at [1057, 362] on button "Review" at bounding box center [1063, 376] width 64 height 29
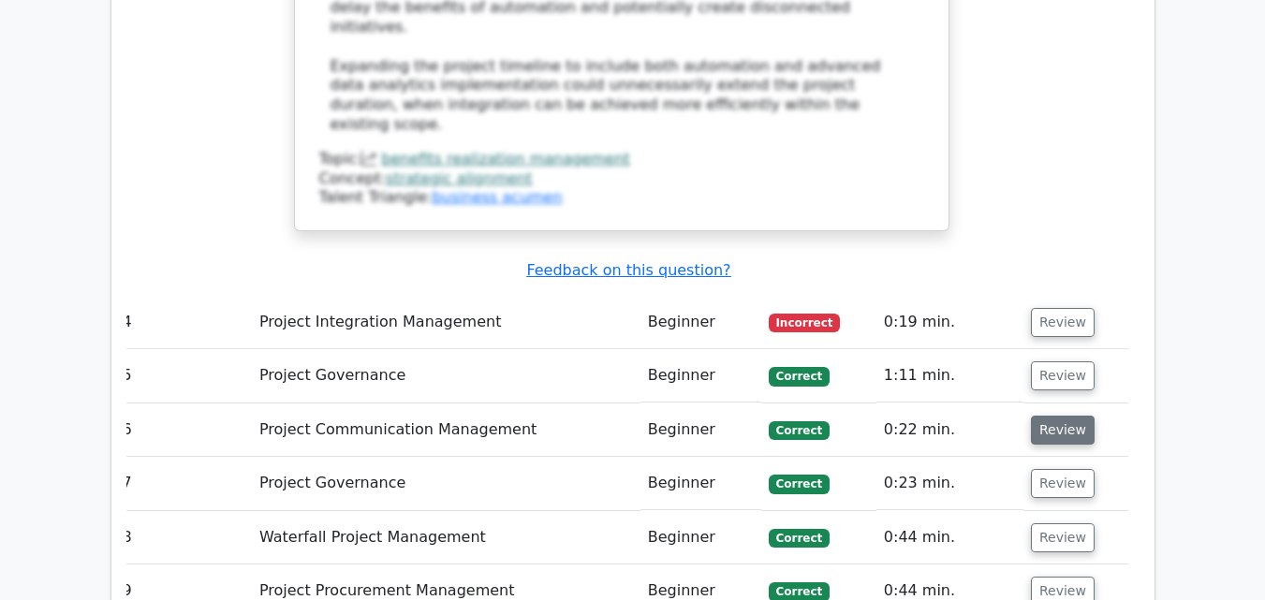
click at [1049, 416] on button "Review" at bounding box center [1063, 430] width 64 height 29
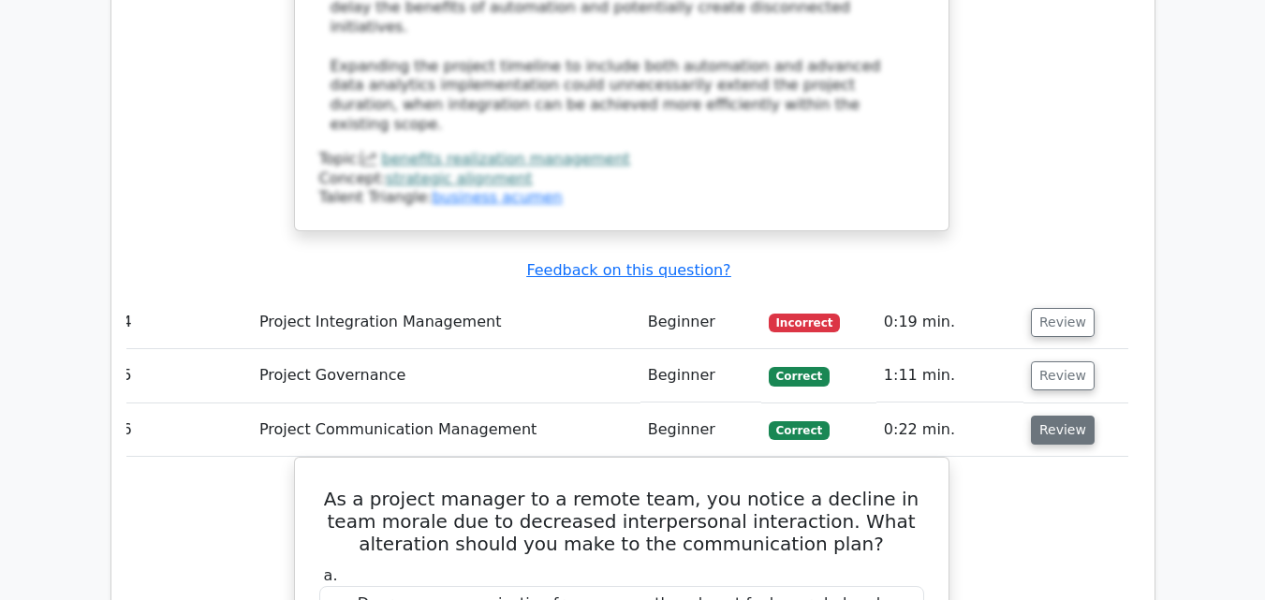
click at [1049, 416] on button "Review" at bounding box center [1063, 430] width 64 height 29
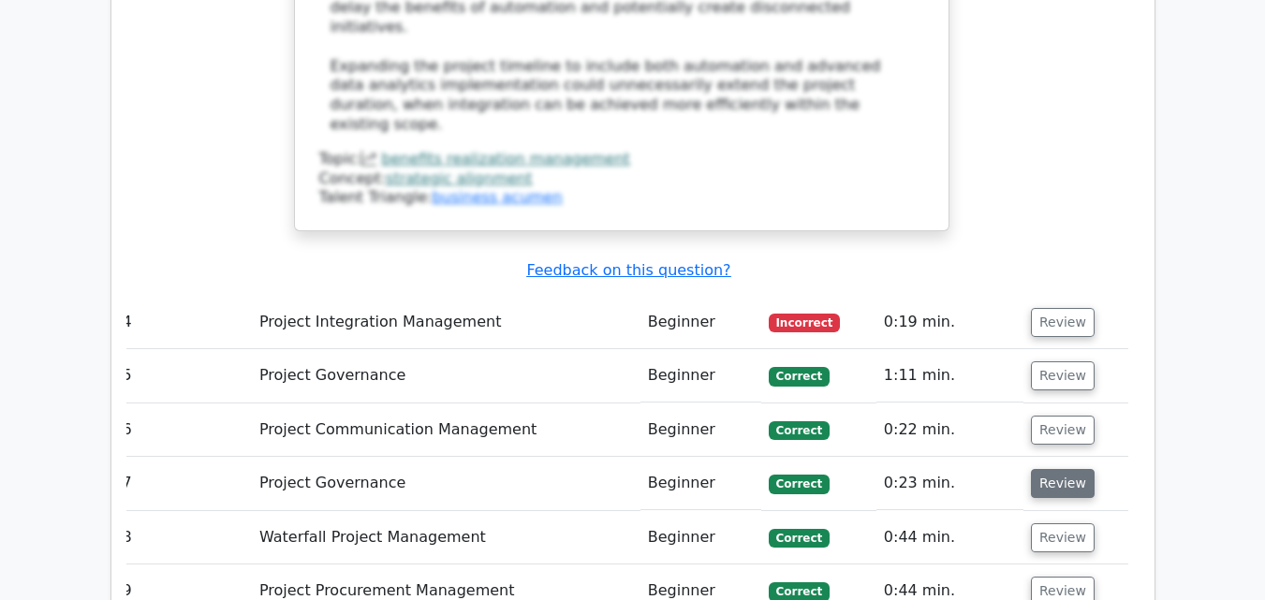
click at [1049, 469] on button "Review" at bounding box center [1063, 483] width 64 height 29
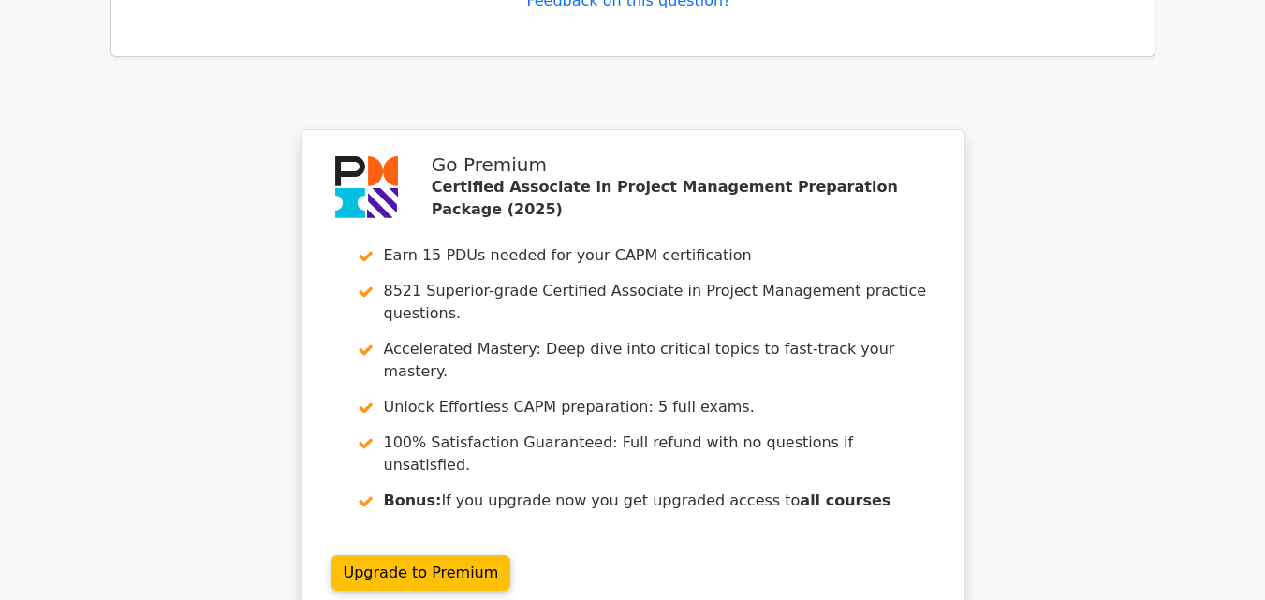
scroll to position [6395, 0]
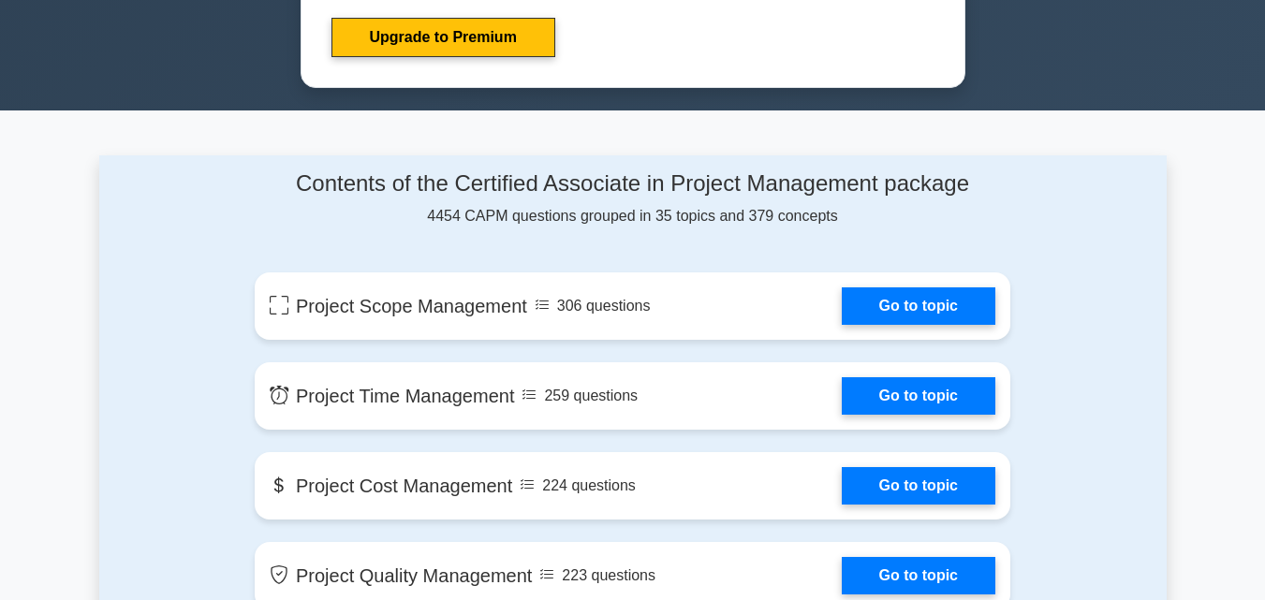
scroll to position [1093, 0]
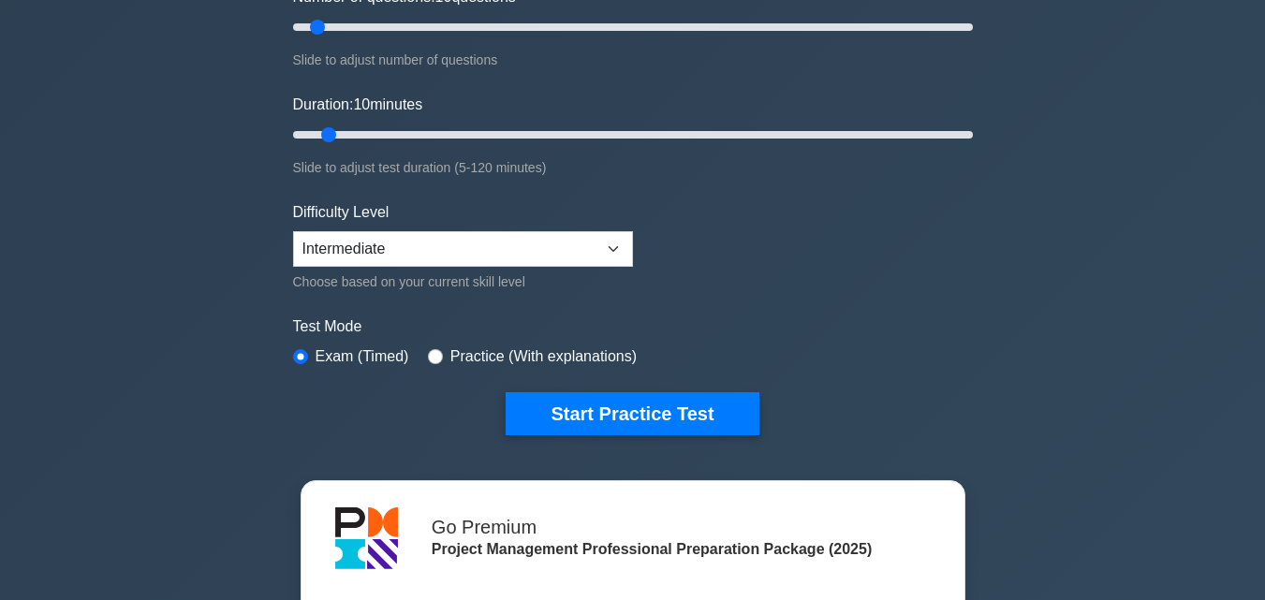
scroll to position [272, 0]
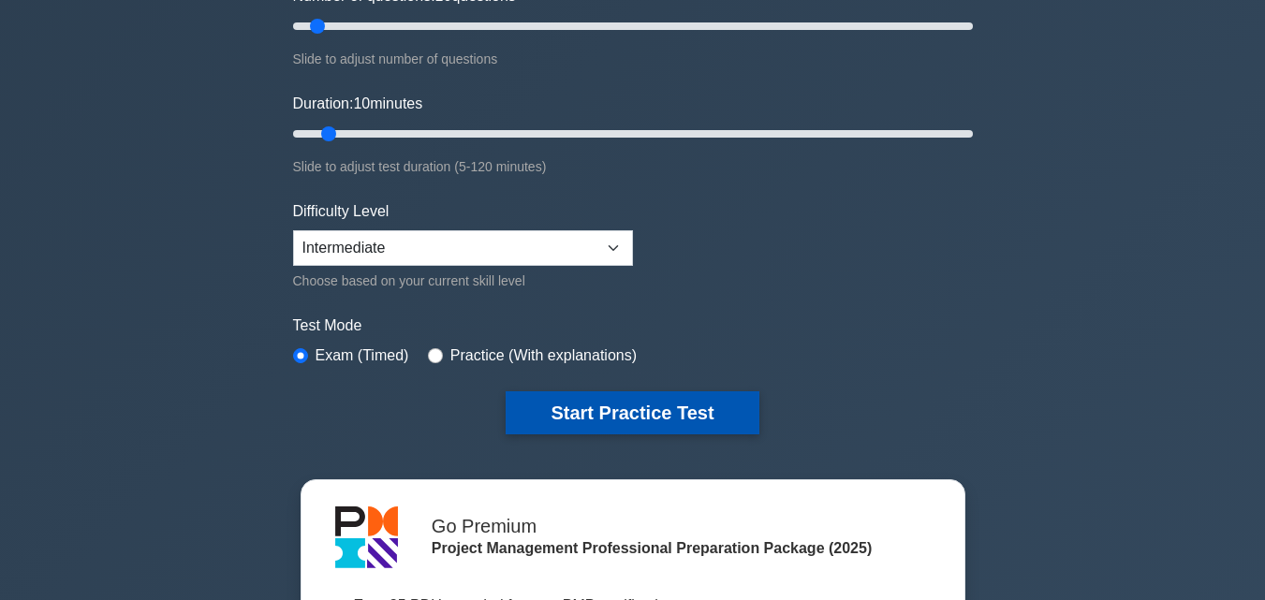
click at [554, 408] on button "Start Practice Test" at bounding box center [632, 412] width 253 height 43
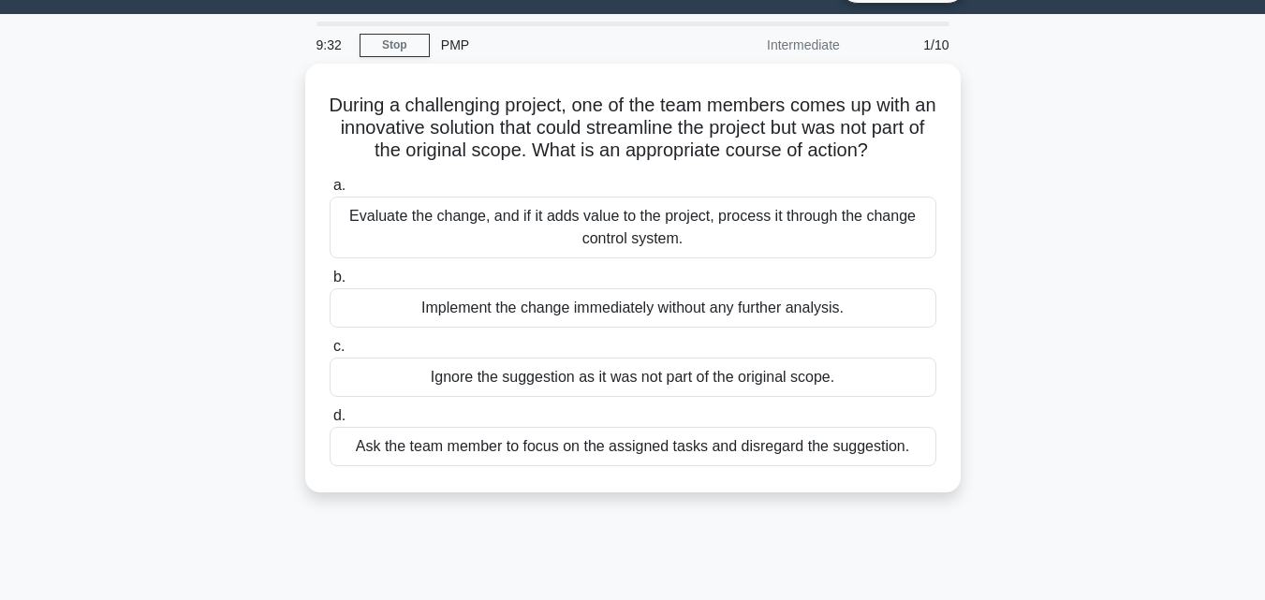
scroll to position [48, 0]
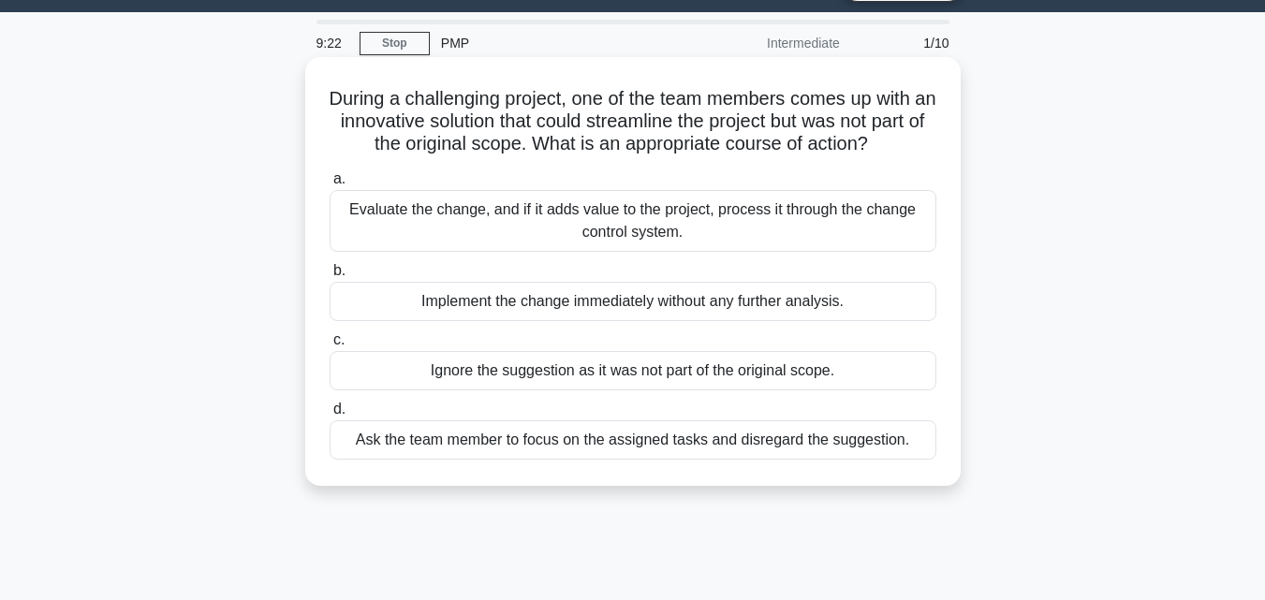
click at [628, 230] on div "Evaluate the change, and if it adds value to the project, process it through th…" at bounding box center [633, 221] width 607 height 62
click at [330, 185] on input "a. Evaluate the change, and if it adds value to the project, process it through…" at bounding box center [330, 179] width 0 height 12
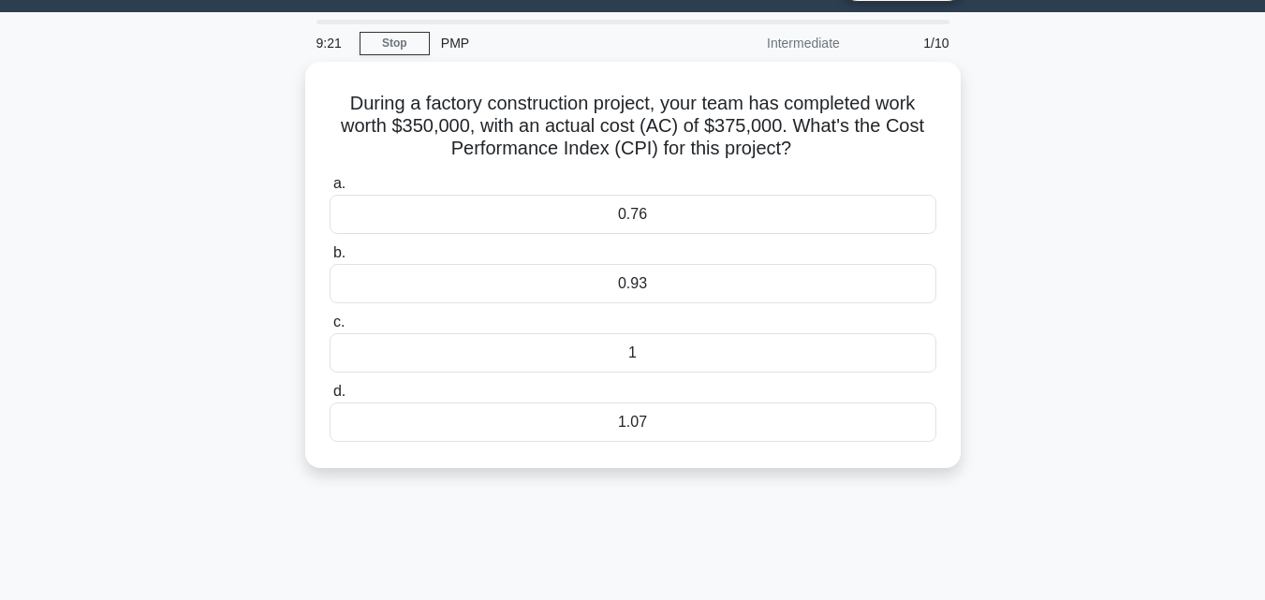
scroll to position [0, 0]
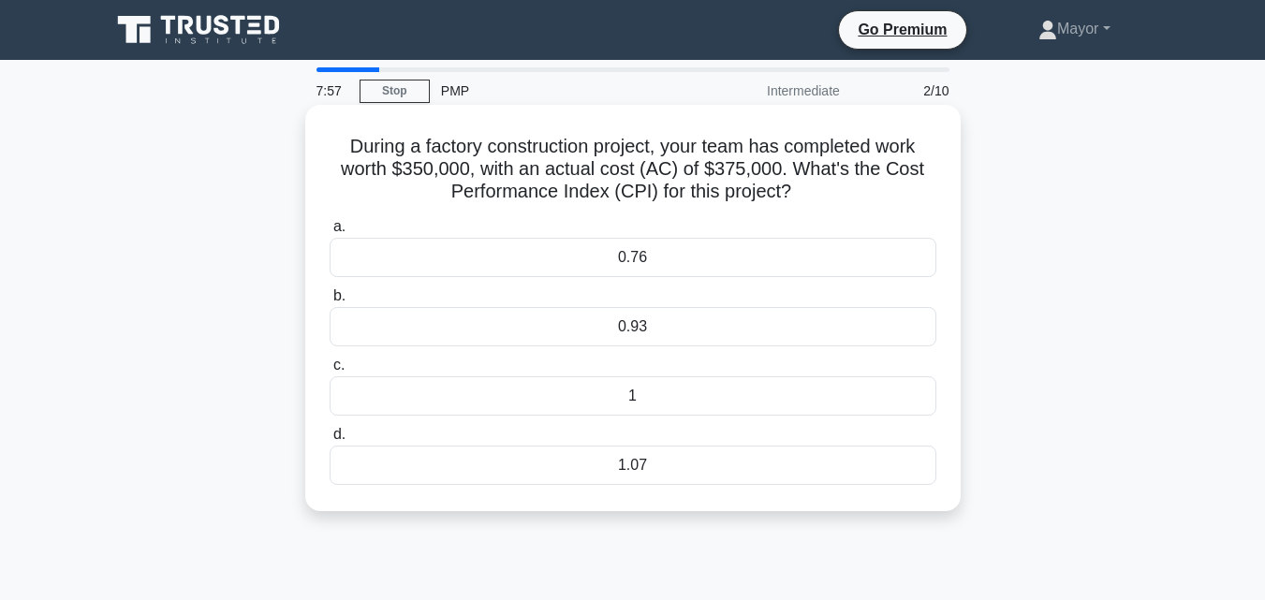
click at [617, 313] on div "0.93" at bounding box center [633, 326] width 607 height 39
click at [330, 303] on input "b. 0.93" at bounding box center [330, 296] width 0 height 12
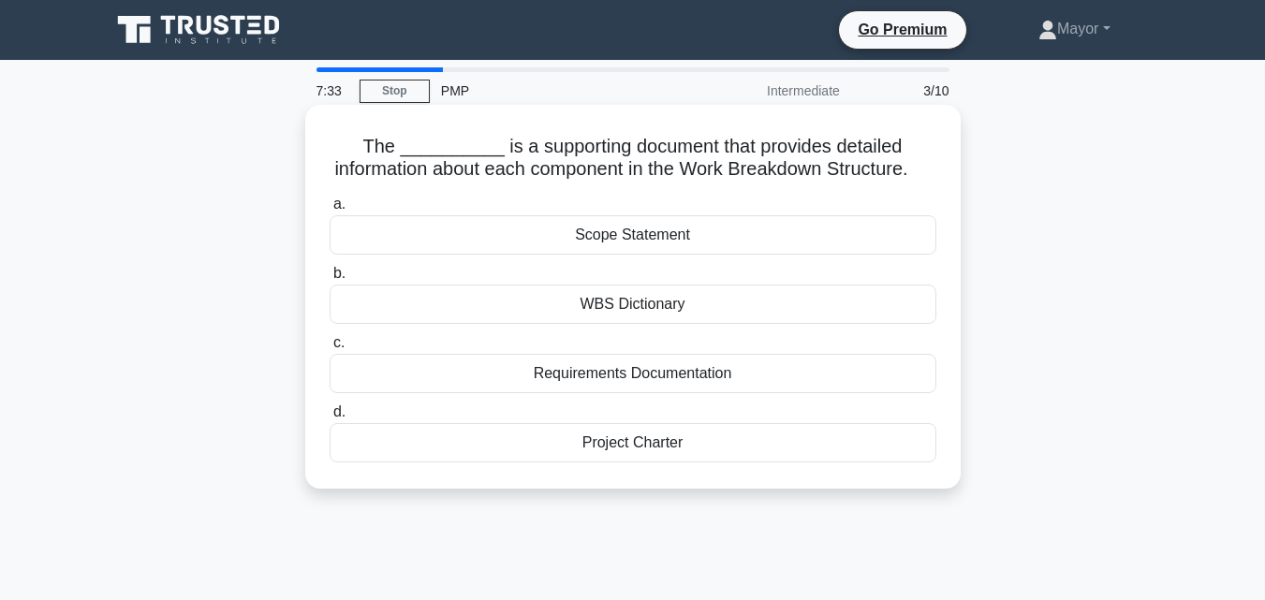
click at [626, 463] on div "Project Charter" at bounding box center [633, 442] width 607 height 39
click at [330, 419] on input "d. Project Charter" at bounding box center [330, 412] width 0 height 12
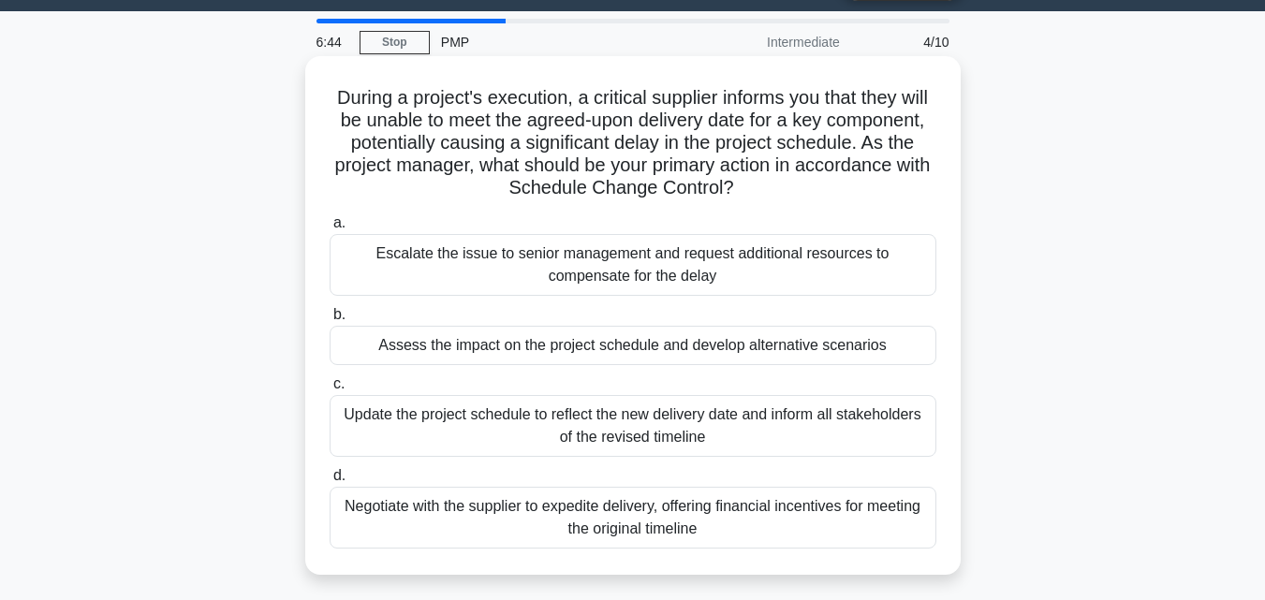
scroll to position [48, 0]
click at [660, 354] on div "Assess the impact on the project schedule and develop alternative scenarios" at bounding box center [633, 346] width 607 height 39
click at [330, 322] on input "b. Assess the impact on the project schedule and develop alternative scenarios" at bounding box center [330, 316] width 0 height 12
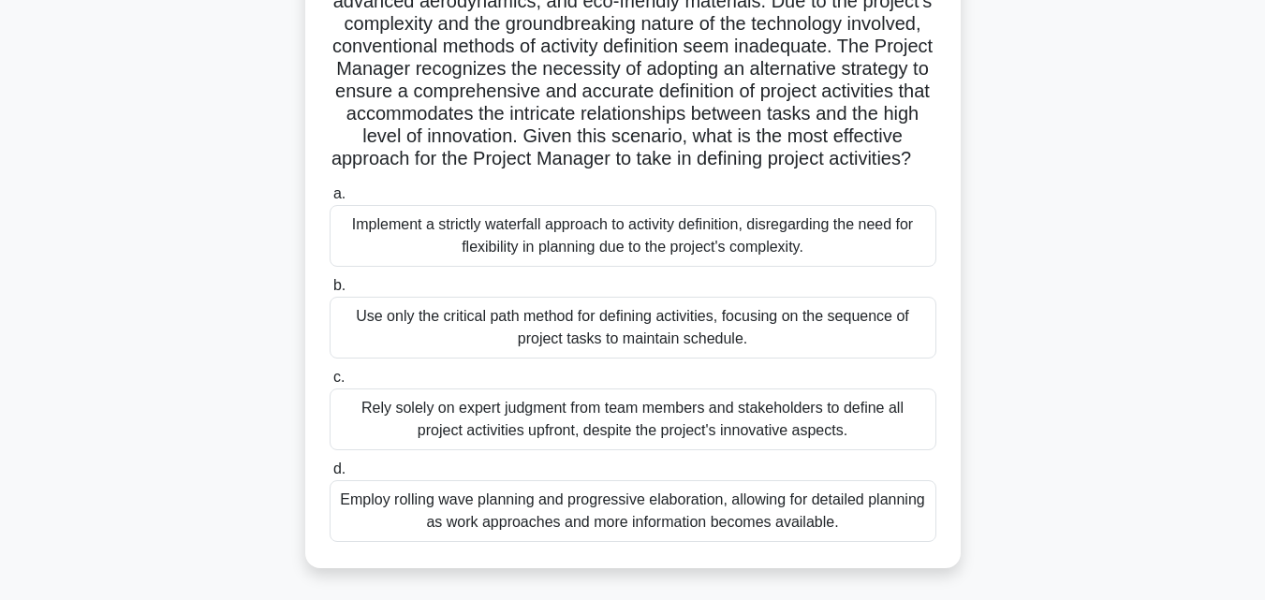
scroll to position [239, 0]
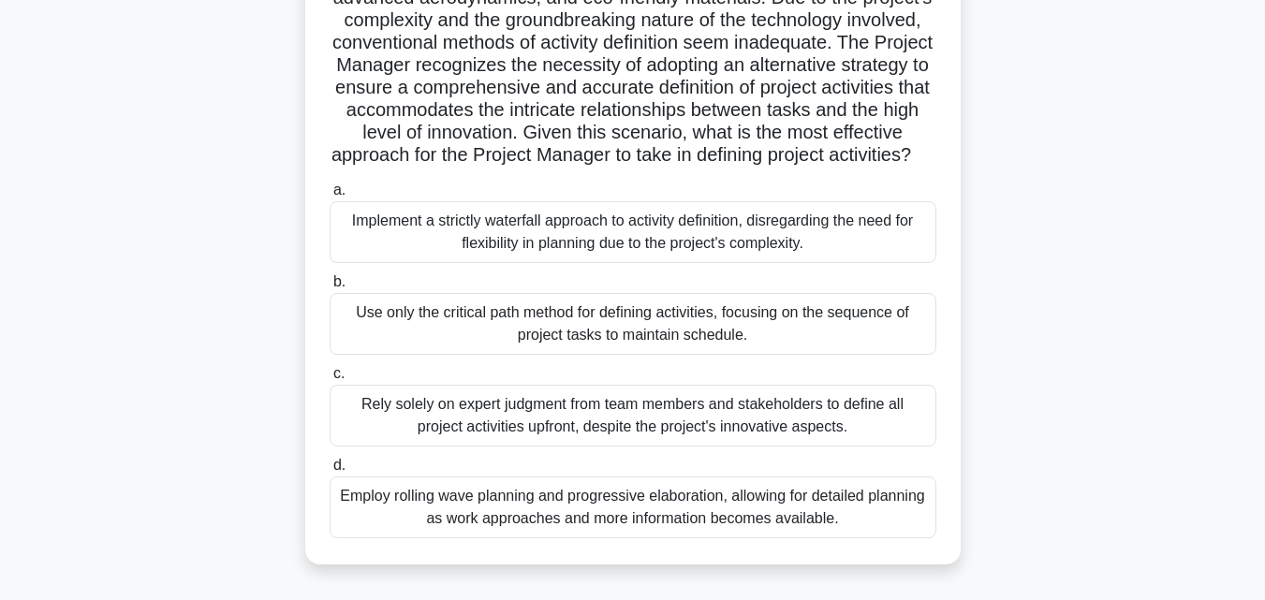
click at [719, 245] on div "Implement a strictly waterfall approach to activity definition, disregarding th…" at bounding box center [633, 232] width 607 height 62
click at [330, 197] on input "a. Implement a strictly waterfall approach to activity definition, disregarding…" at bounding box center [330, 191] width 0 height 12
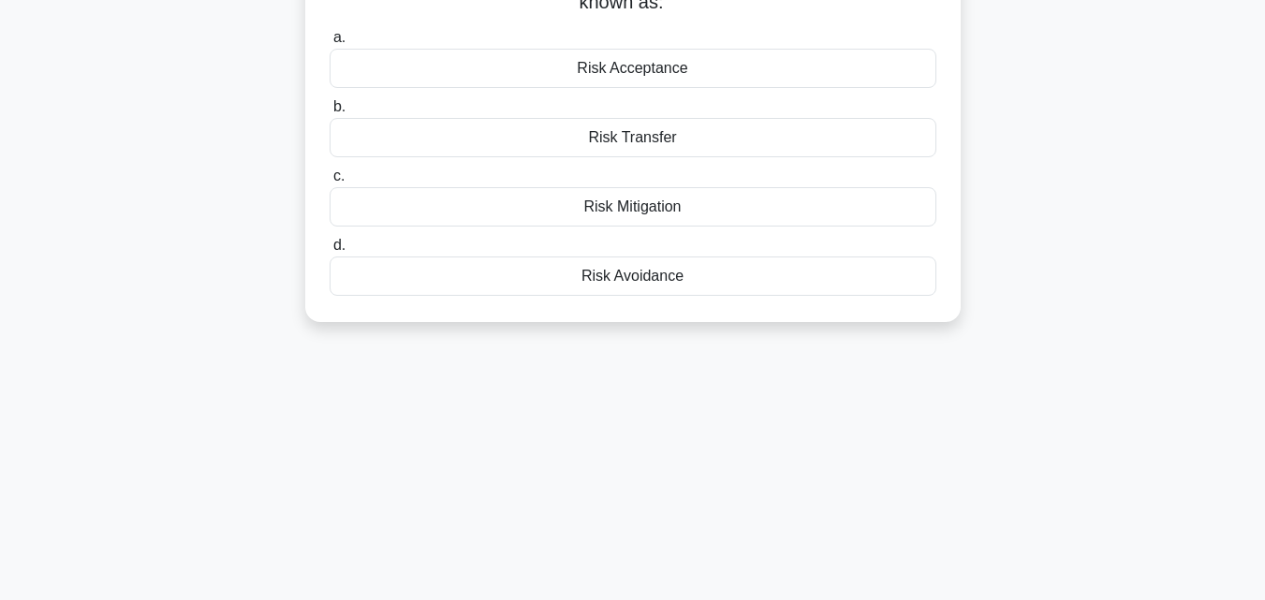
scroll to position [0, 0]
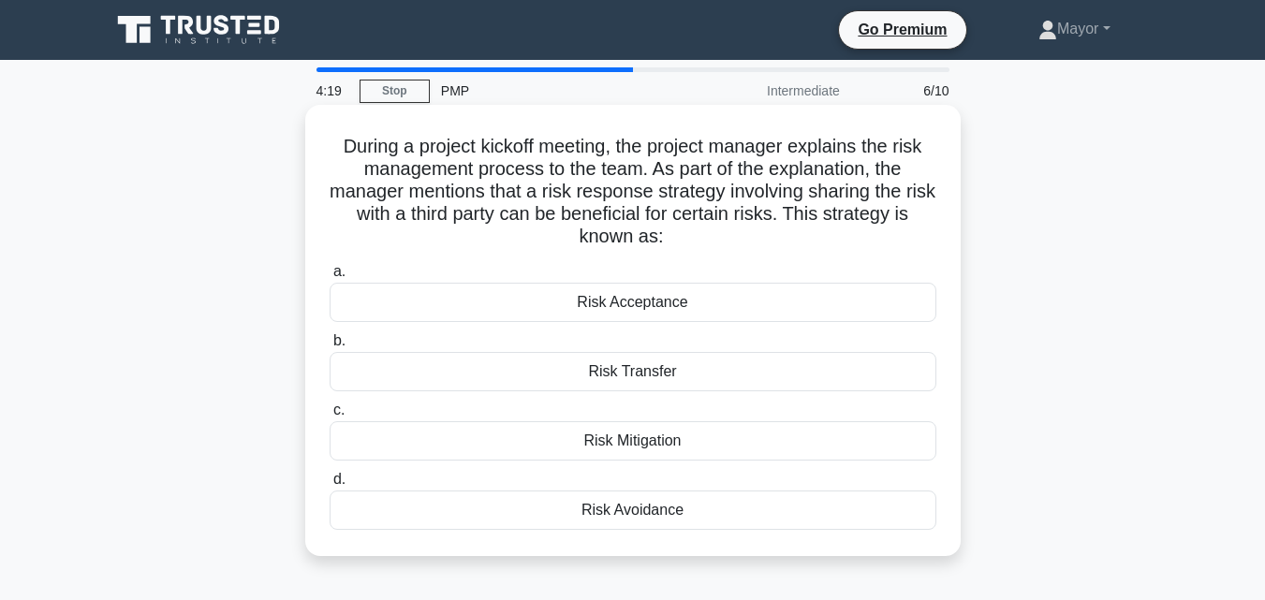
click at [659, 373] on div "Risk Transfer" at bounding box center [633, 371] width 607 height 39
click at [330, 347] on input "b. Risk Transfer" at bounding box center [330, 341] width 0 height 12
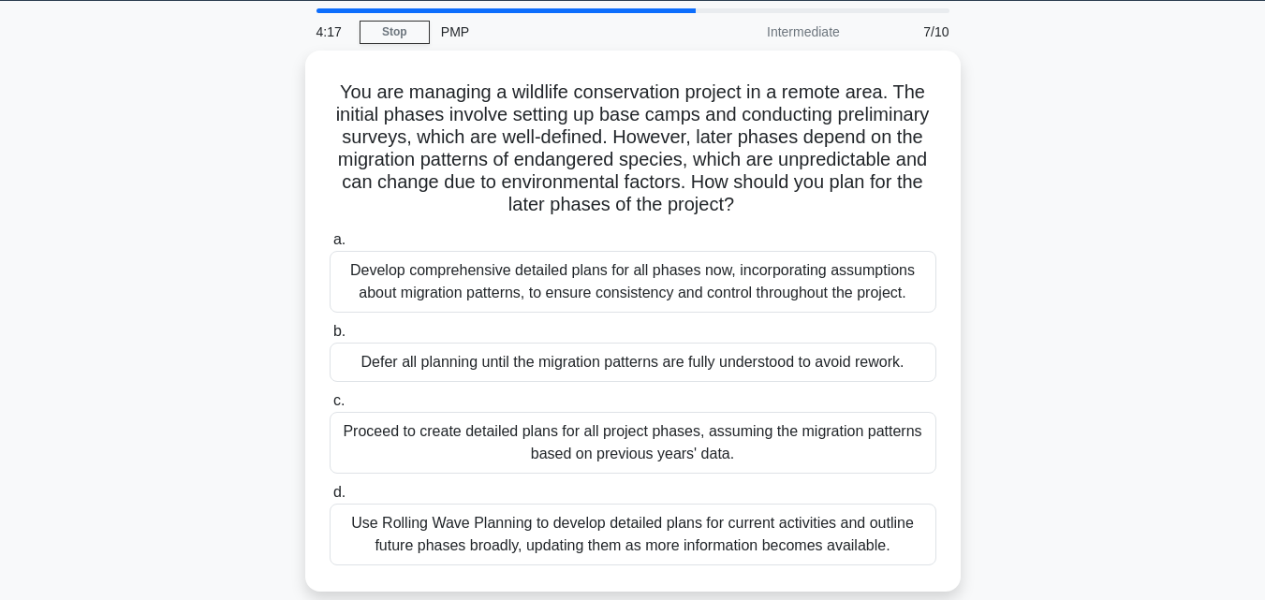
scroll to position [58, 0]
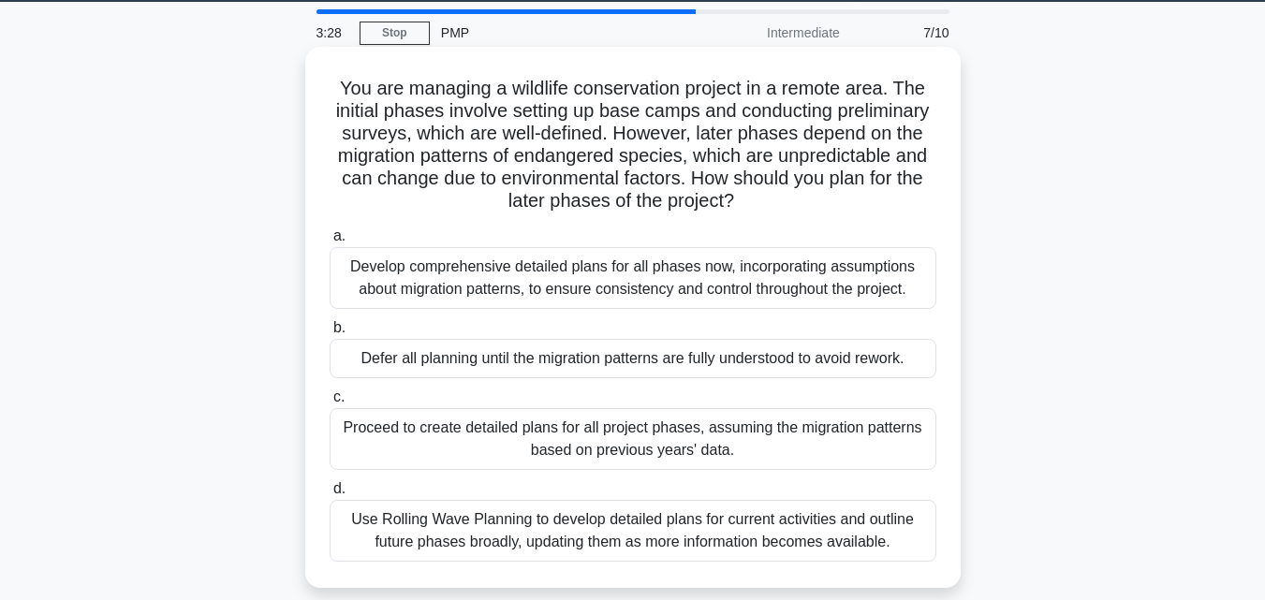
click at [517, 286] on div "Develop comprehensive detailed plans for all phases now, incorporating assumpti…" at bounding box center [633, 278] width 607 height 62
click at [330, 243] on input "a. Develop comprehensive detailed plans for all phases now, incorporating assum…" at bounding box center [330, 236] width 0 height 12
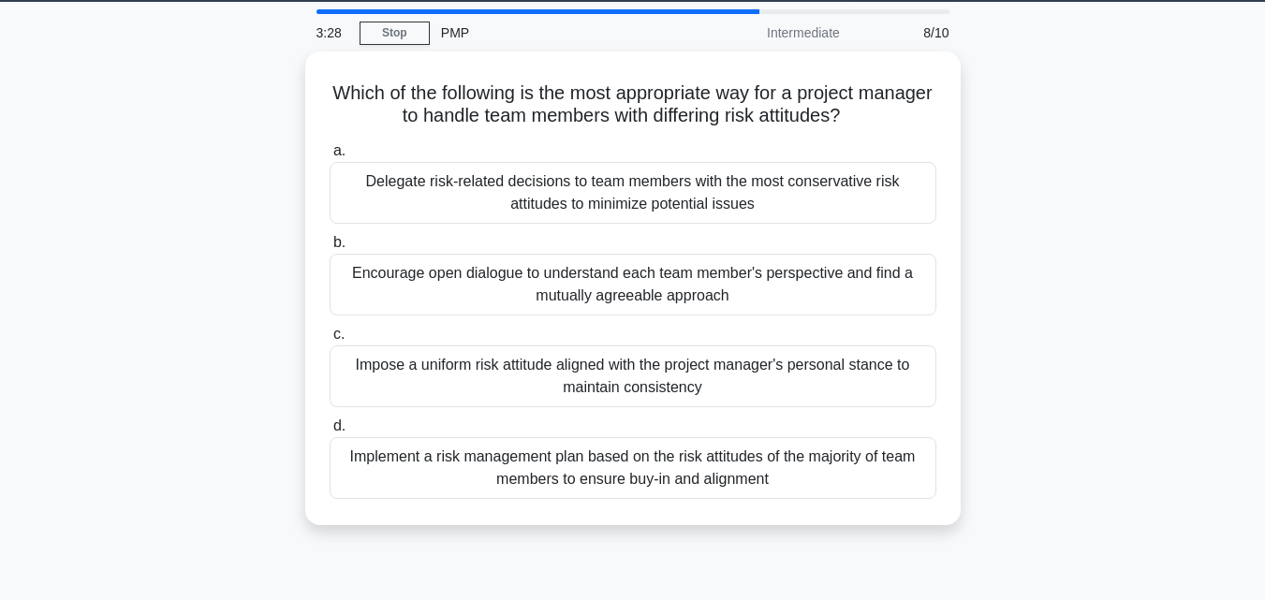
scroll to position [0, 0]
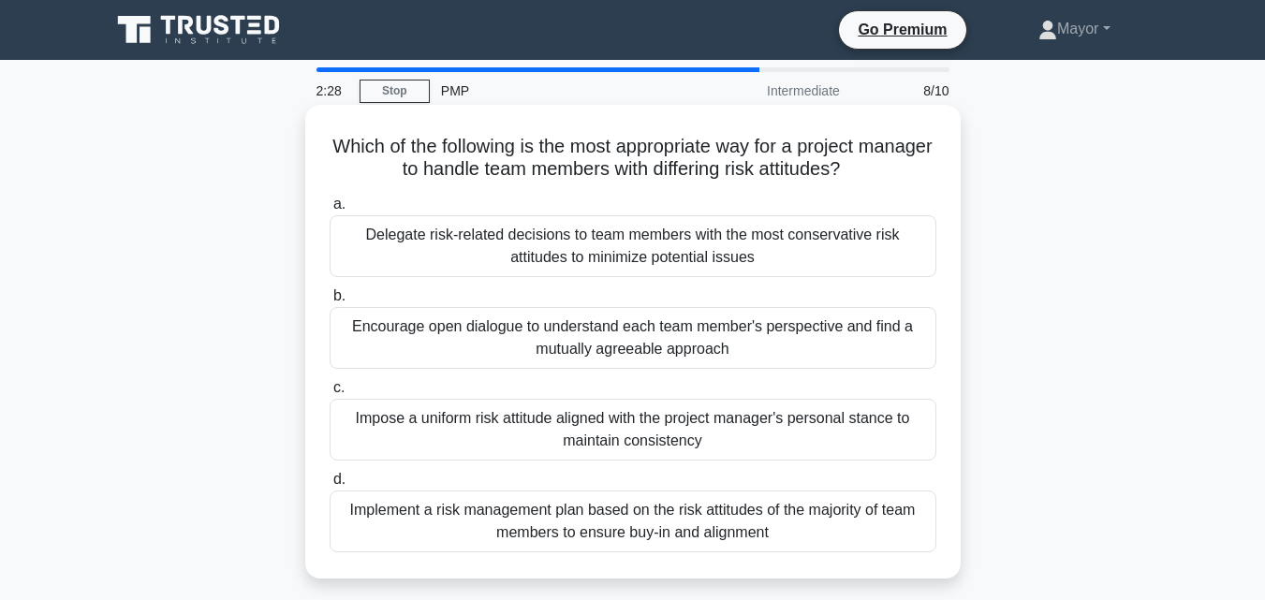
click at [690, 333] on div "Encourage open dialogue to understand each team member's perspective and find a…" at bounding box center [633, 338] width 607 height 62
click at [330, 303] on input "b. Encourage open dialogue to understand each team member's perspective and fin…" at bounding box center [330, 296] width 0 height 12
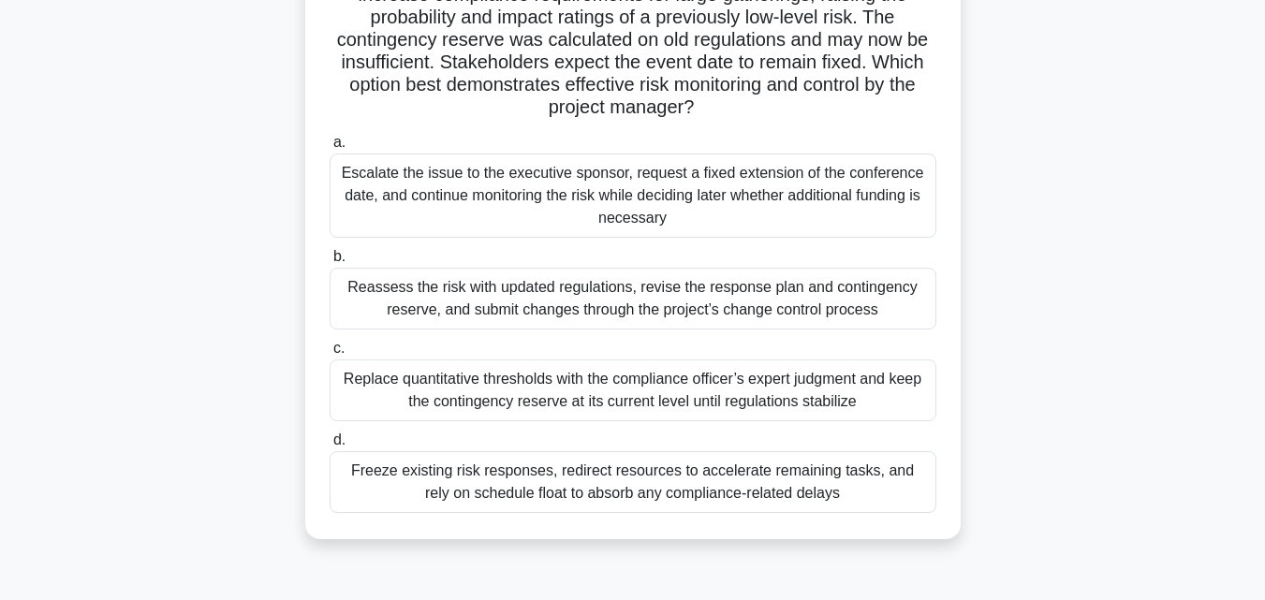
scroll to position [199, 0]
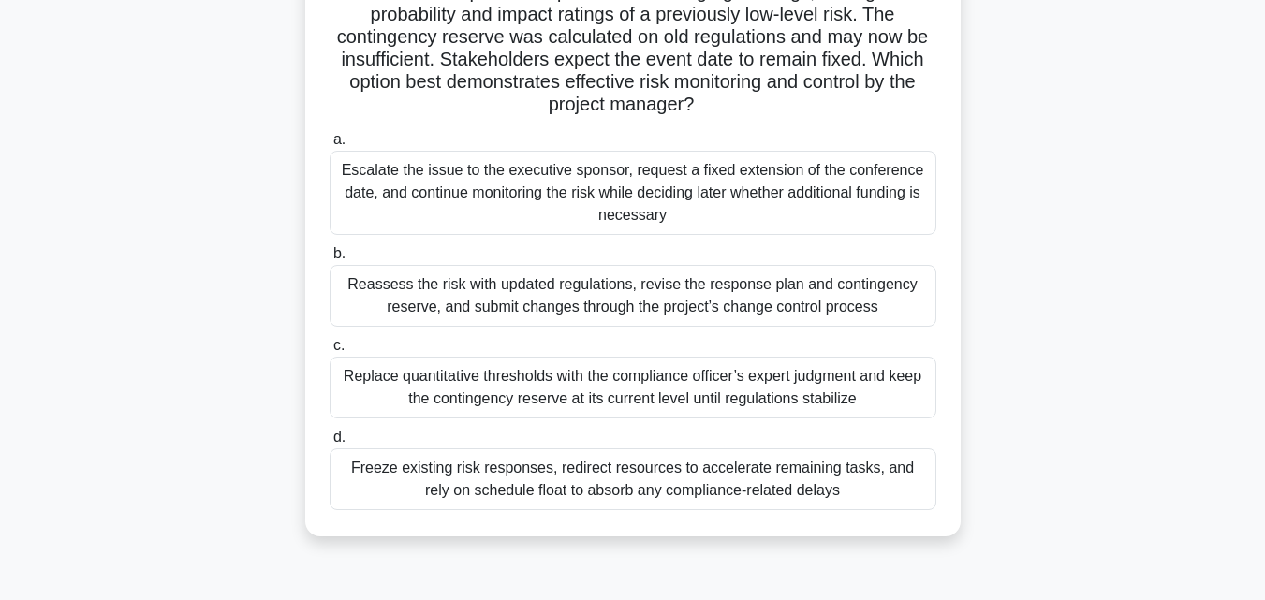
click at [653, 274] on div "Reassess the risk with updated regulations, revise the response plan and contin…" at bounding box center [633, 296] width 607 height 62
click at [330, 260] on input "b. Reassess the risk with updated regulations, revise the response plan and con…" at bounding box center [330, 254] width 0 height 12
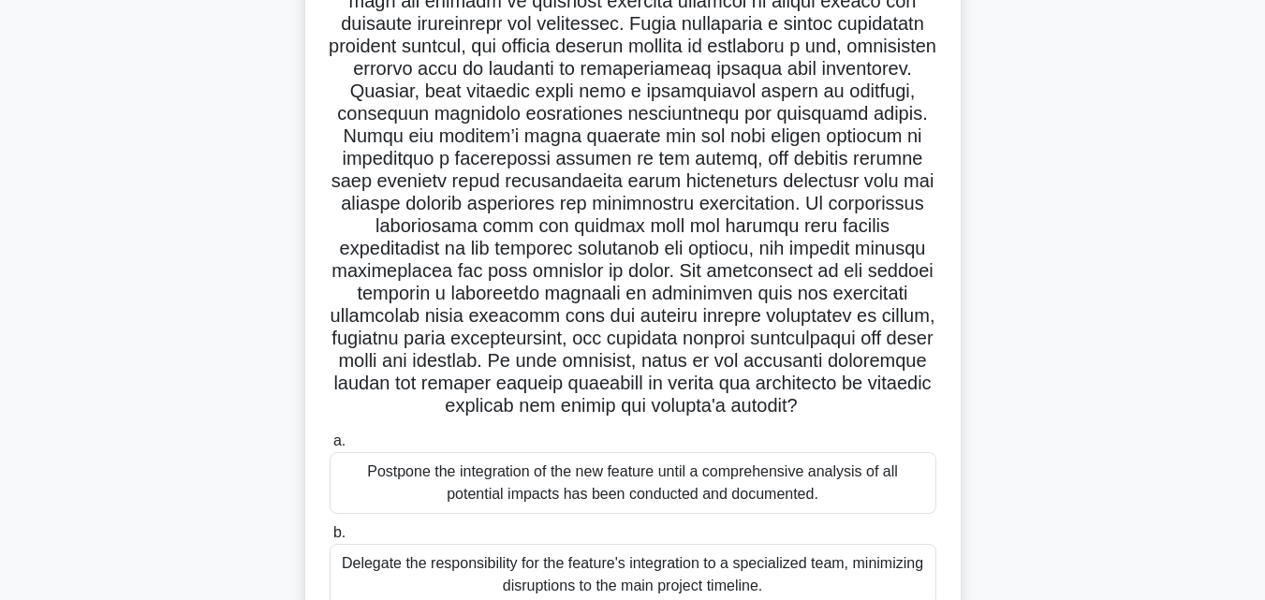
scroll to position [0, 0]
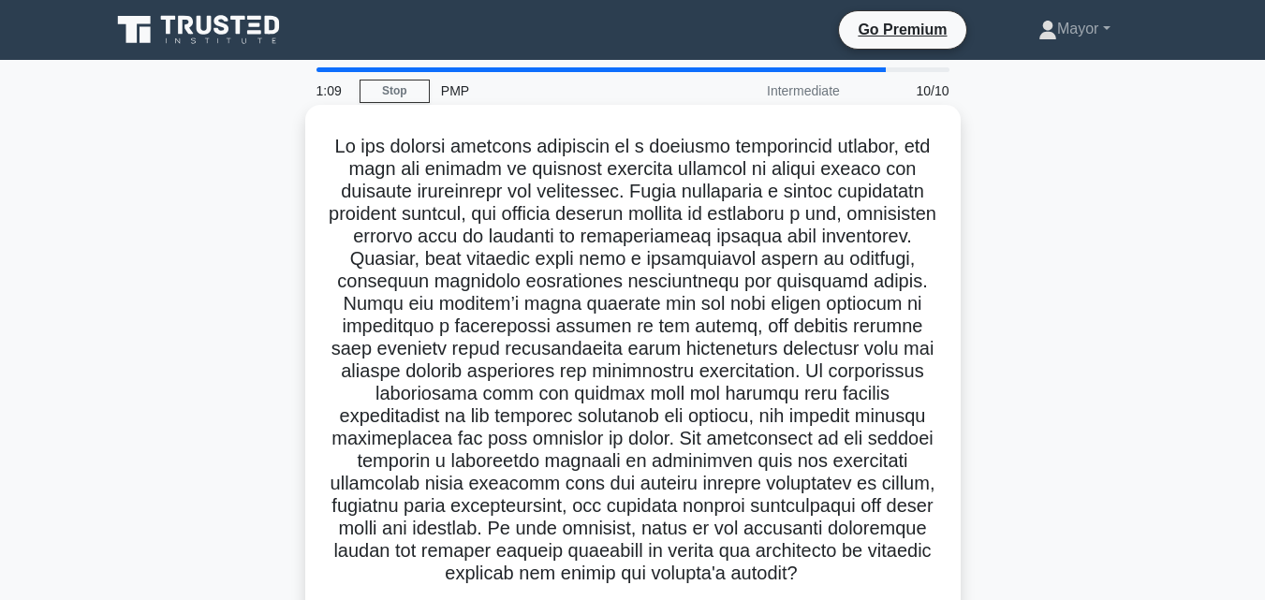
click at [633, 192] on h5 ".spinner_0XTQ{transform-origin:center;animation:spinner_y6GP .75s linear infini…" at bounding box center [633, 360] width 611 height 451
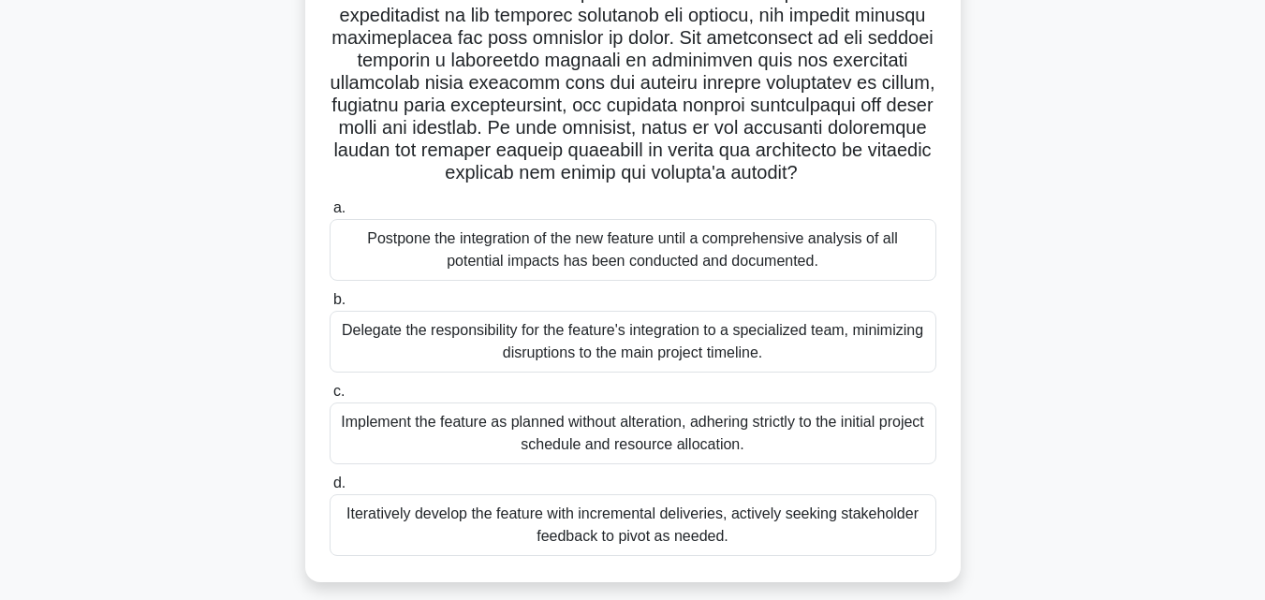
scroll to position [441, 0]
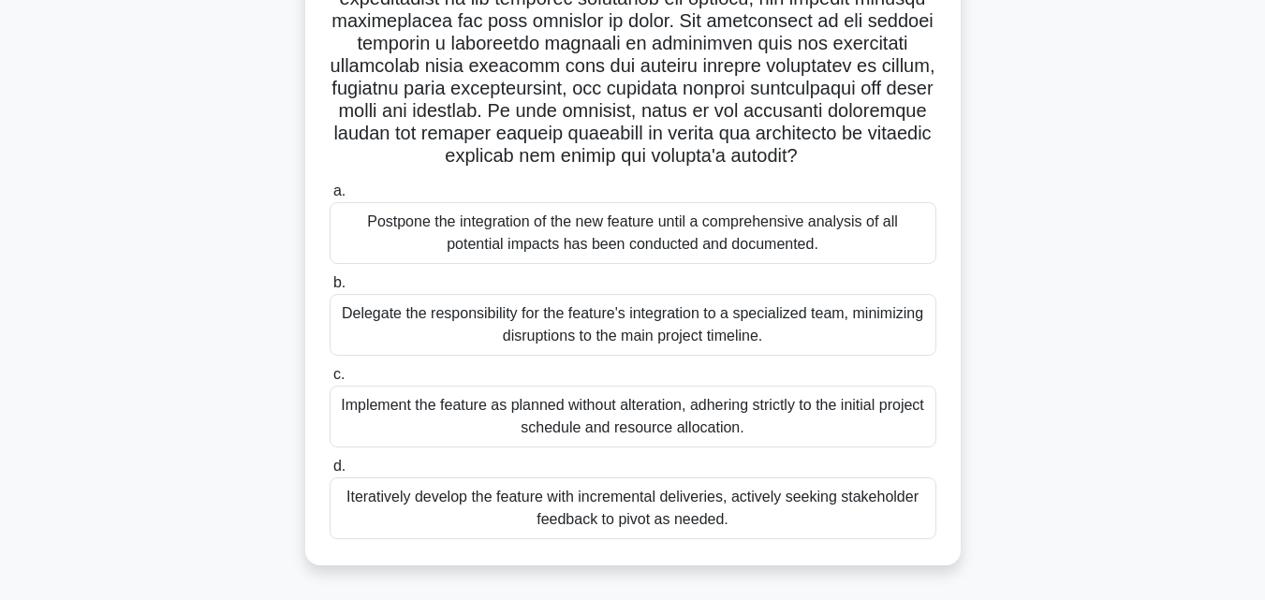
click at [622, 321] on div "Delegate the responsibility for the feature's integration to a specialized team…" at bounding box center [633, 325] width 607 height 62
click at [330, 289] on input "b. Delegate the responsibility for the feature's integration to a specialized t…" at bounding box center [330, 283] width 0 height 12
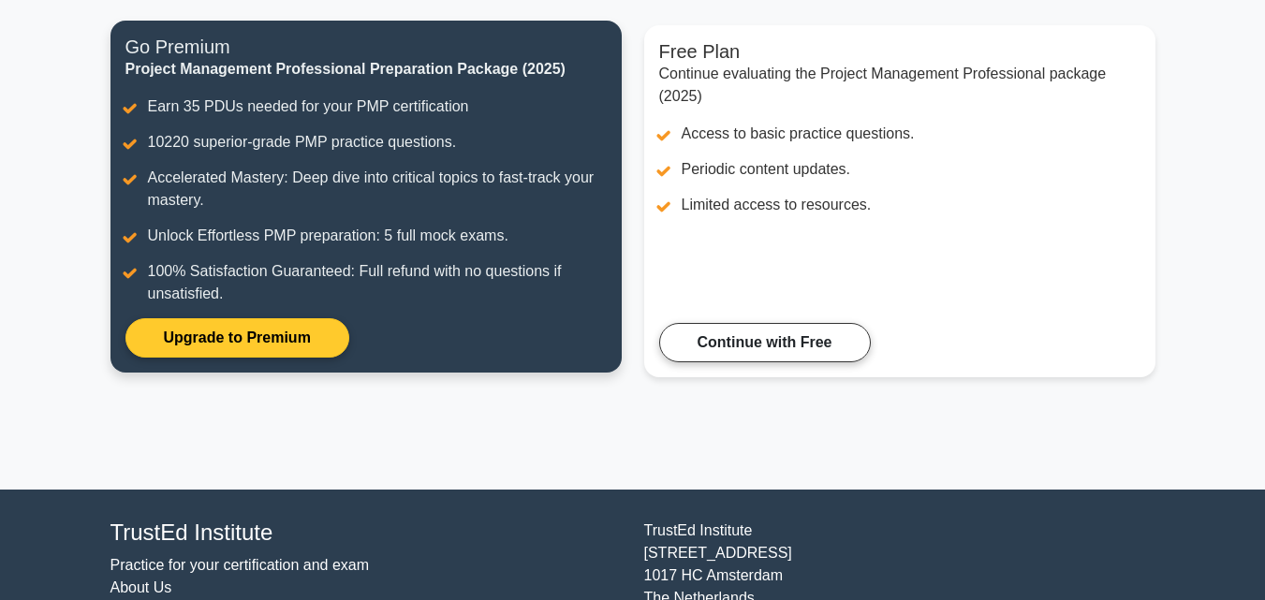
scroll to position [328, 0]
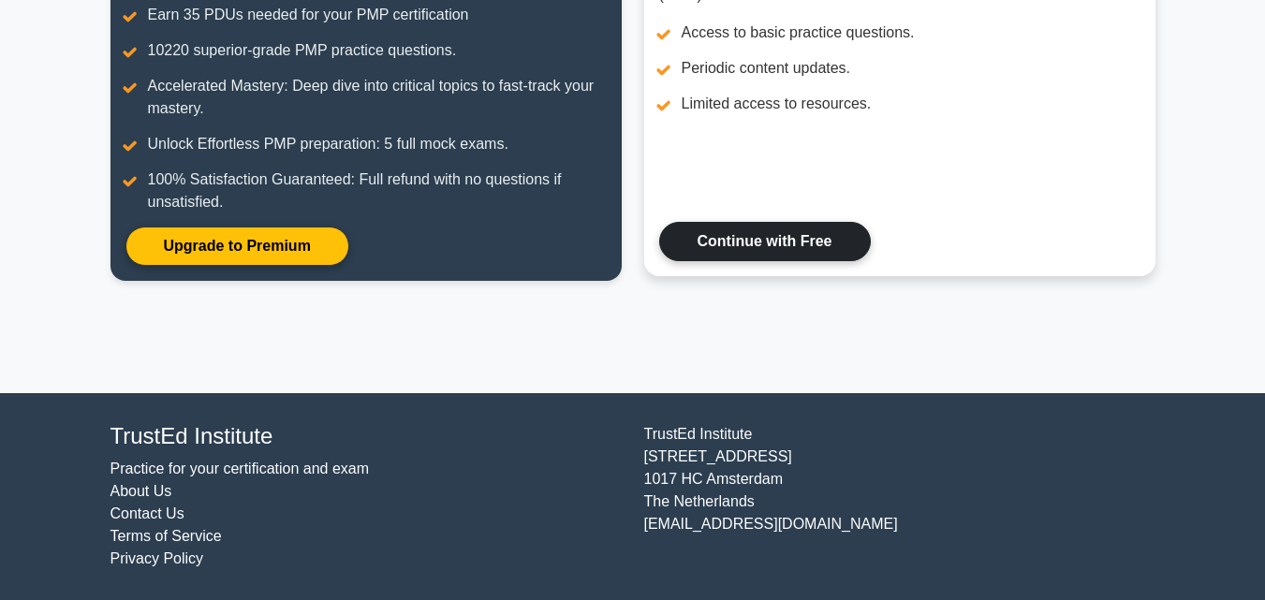
click at [716, 255] on link "Continue with Free" at bounding box center [765, 241] width 212 height 39
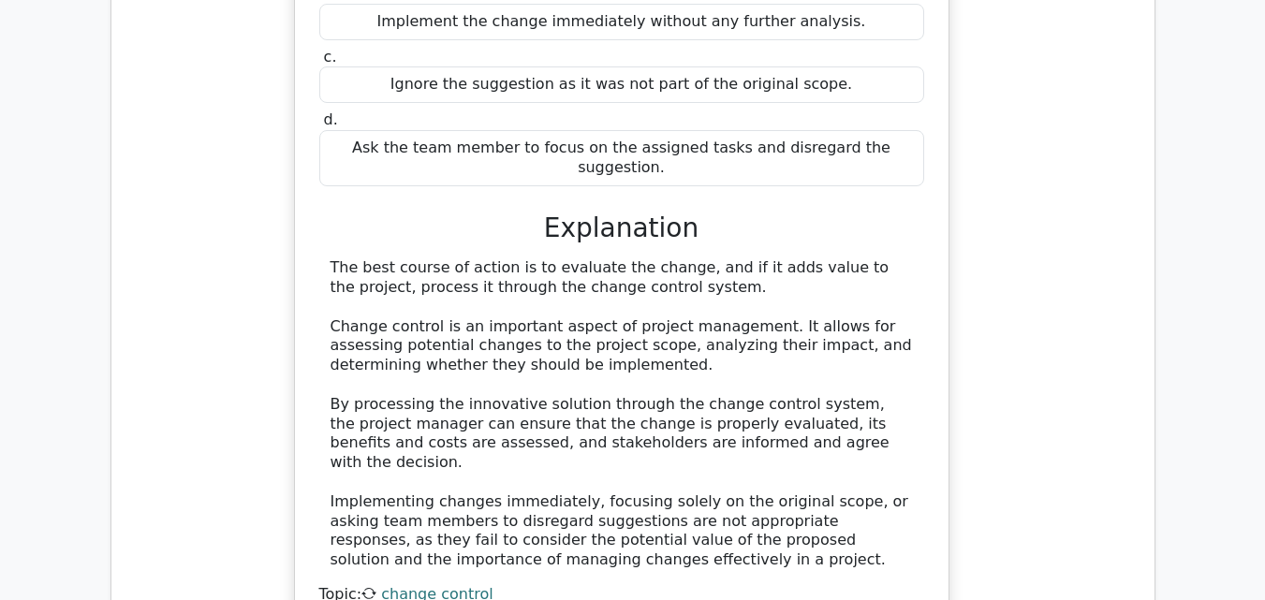
scroll to position [2003, 0]
